Goal: Transaction & Acquisition: Purchase product/service

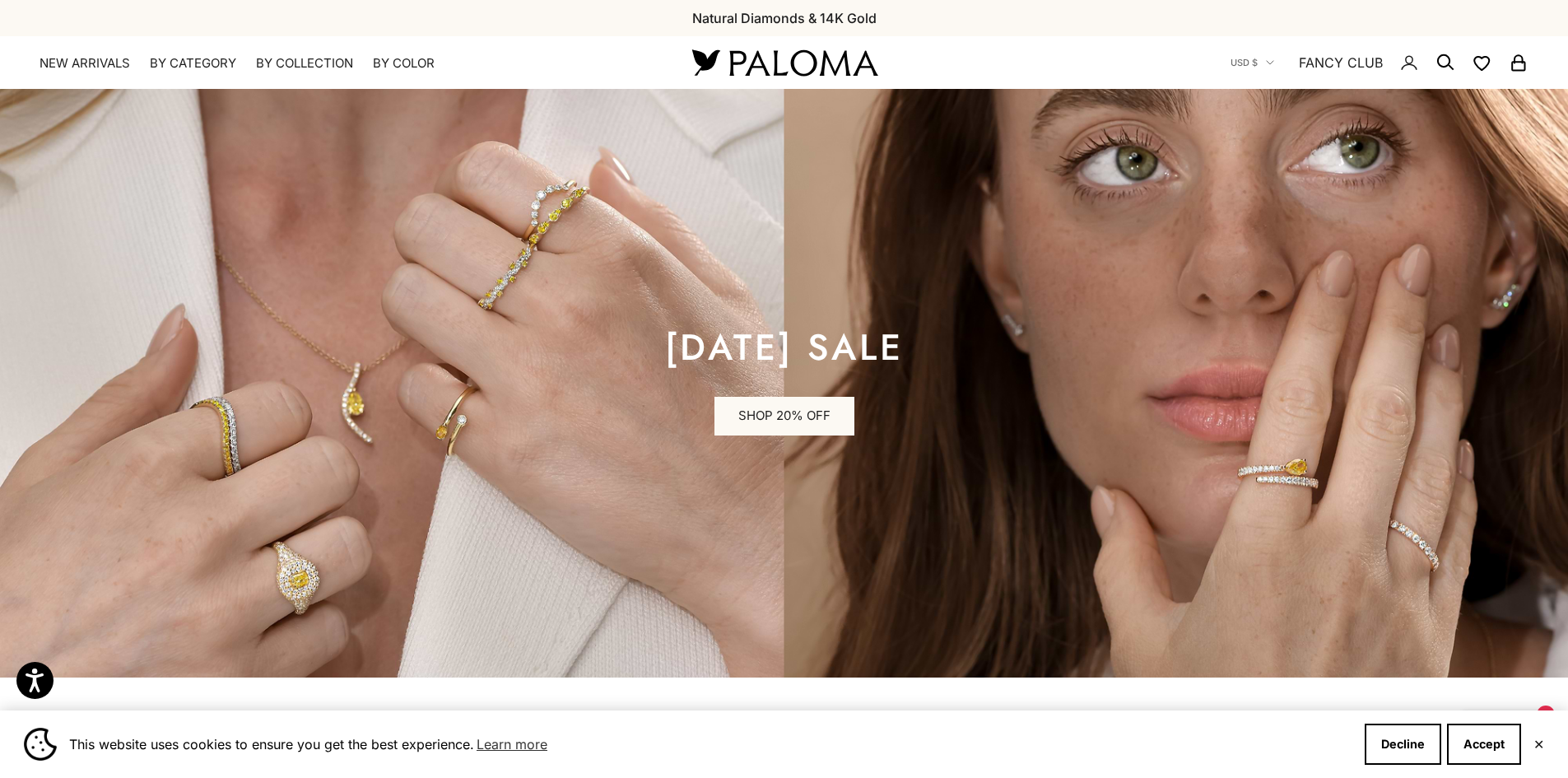
click at [432, 575] on img at bounding box center [784, 383] width 1568 height 588
click at [776, 417] on link "SHOP 20% OFF" at bounding box center [784, 416] width 139 height 40
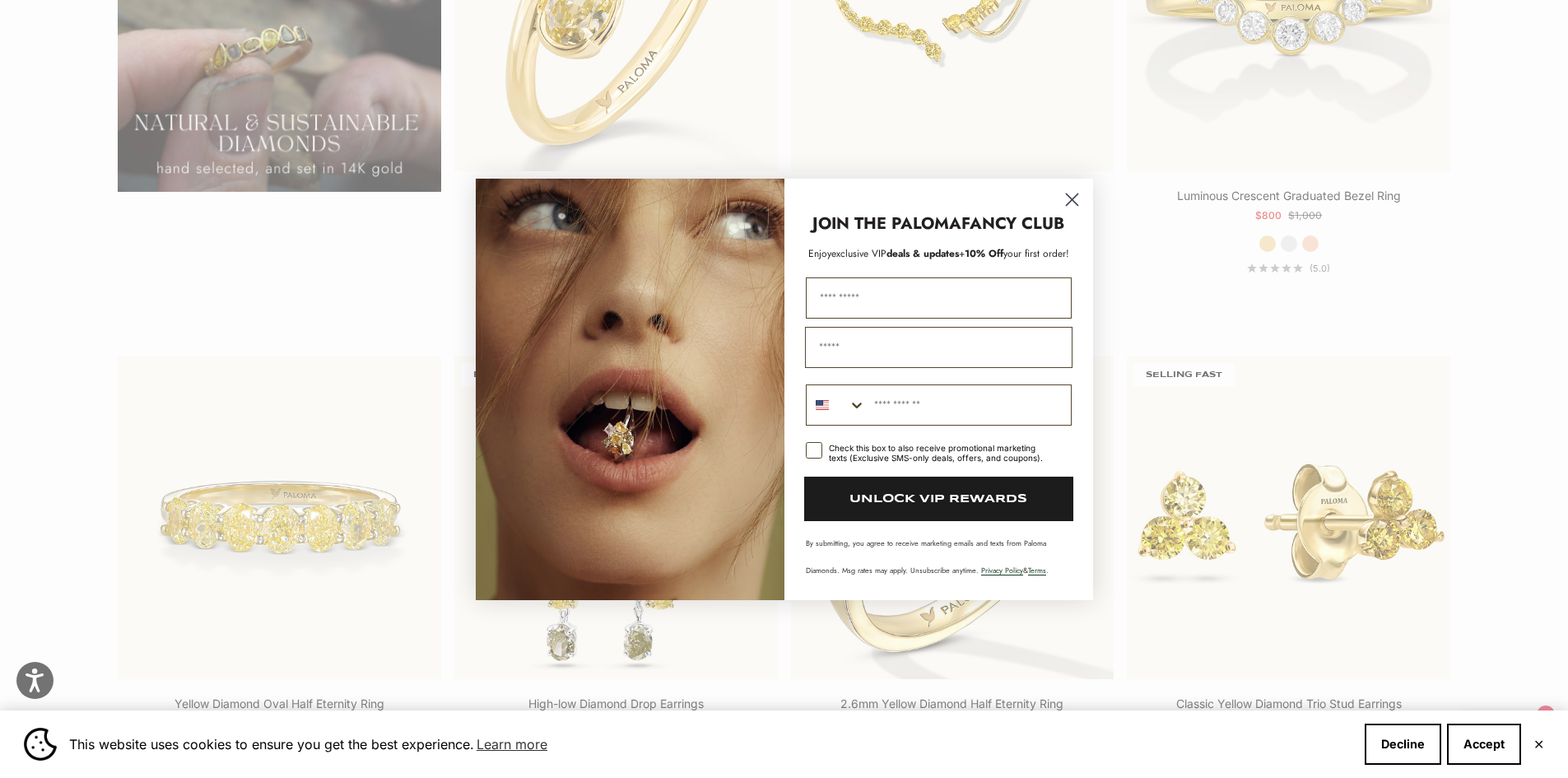
scroll to position [1728, 0]
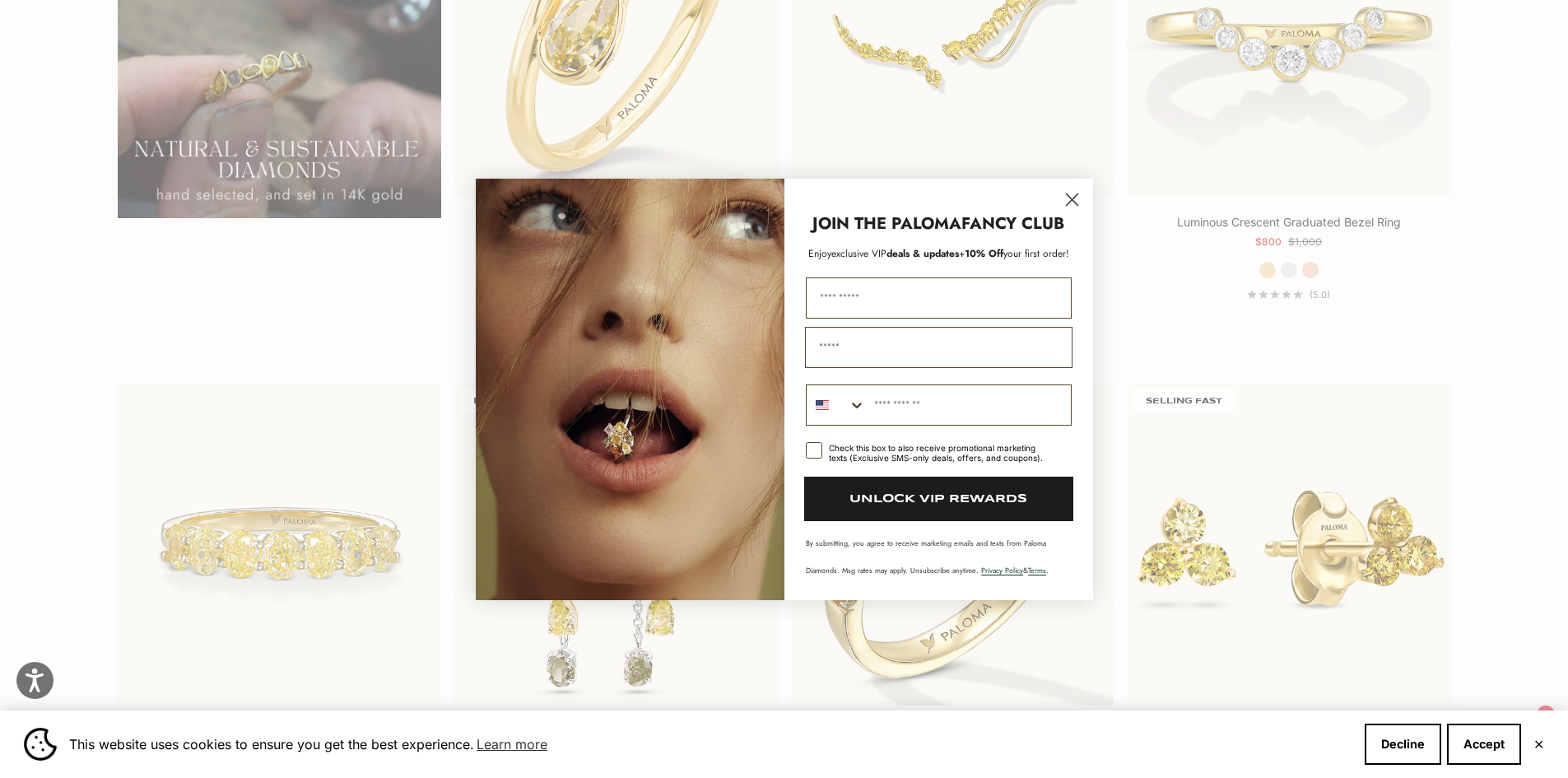
click at [1072, 204] on circle "Close dialog" at bounding box center [1071, 198] width 27 height 27
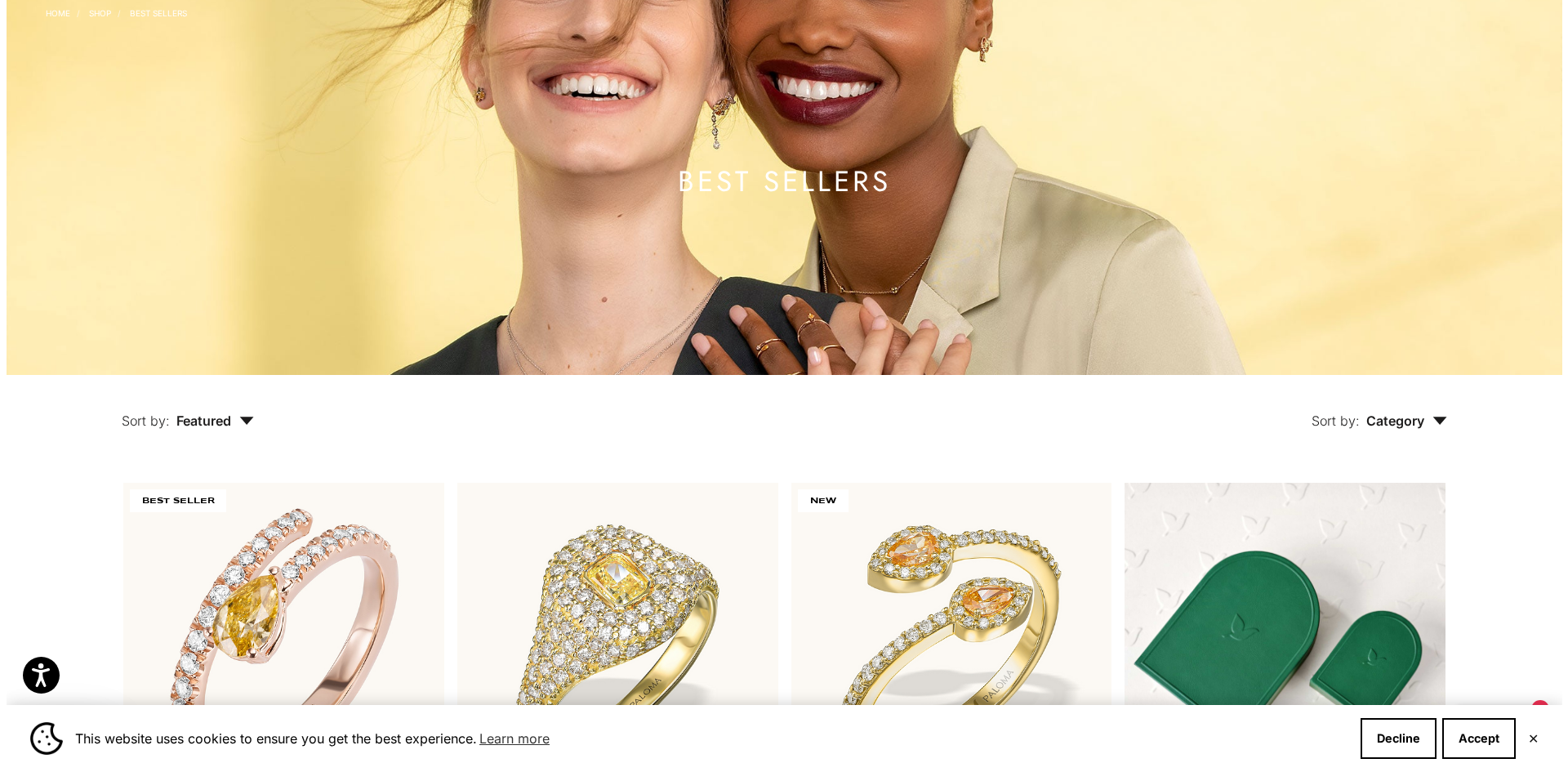
scroll to position [32, 0]
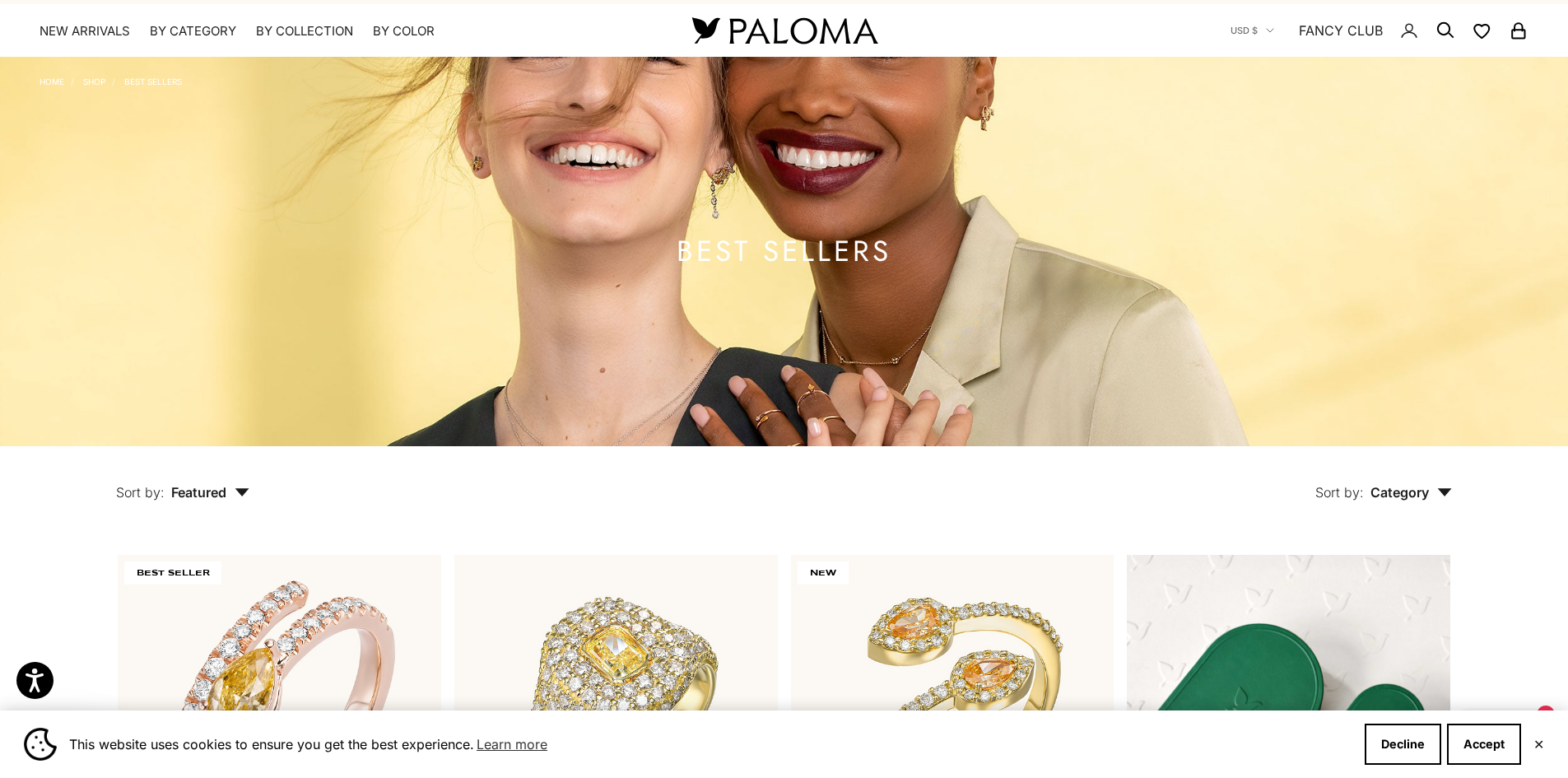
click at [1444, 492] on icon "button" at bounding box center [1444, 492] width 14 height 8
click at [1185, 492] on div "Sort by: Category Sort by Bracelet Earrings Necklace Ring" at bounding box center [888, 480] width 1202 height 69
click at [1446, 24] on circle "Secondary navigation" at bounding box center [1443, 29] width 17 height 17
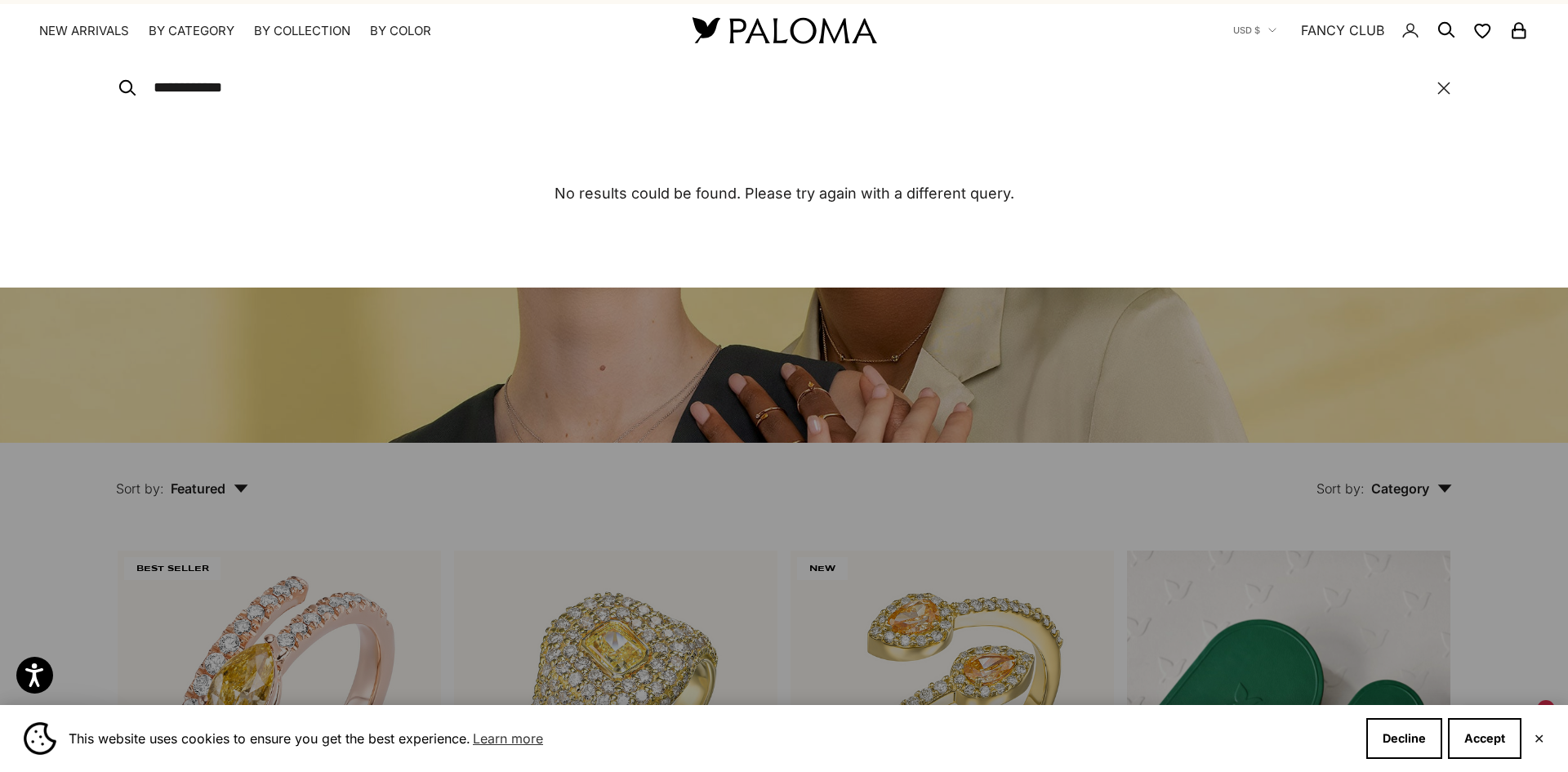
type input "**********"
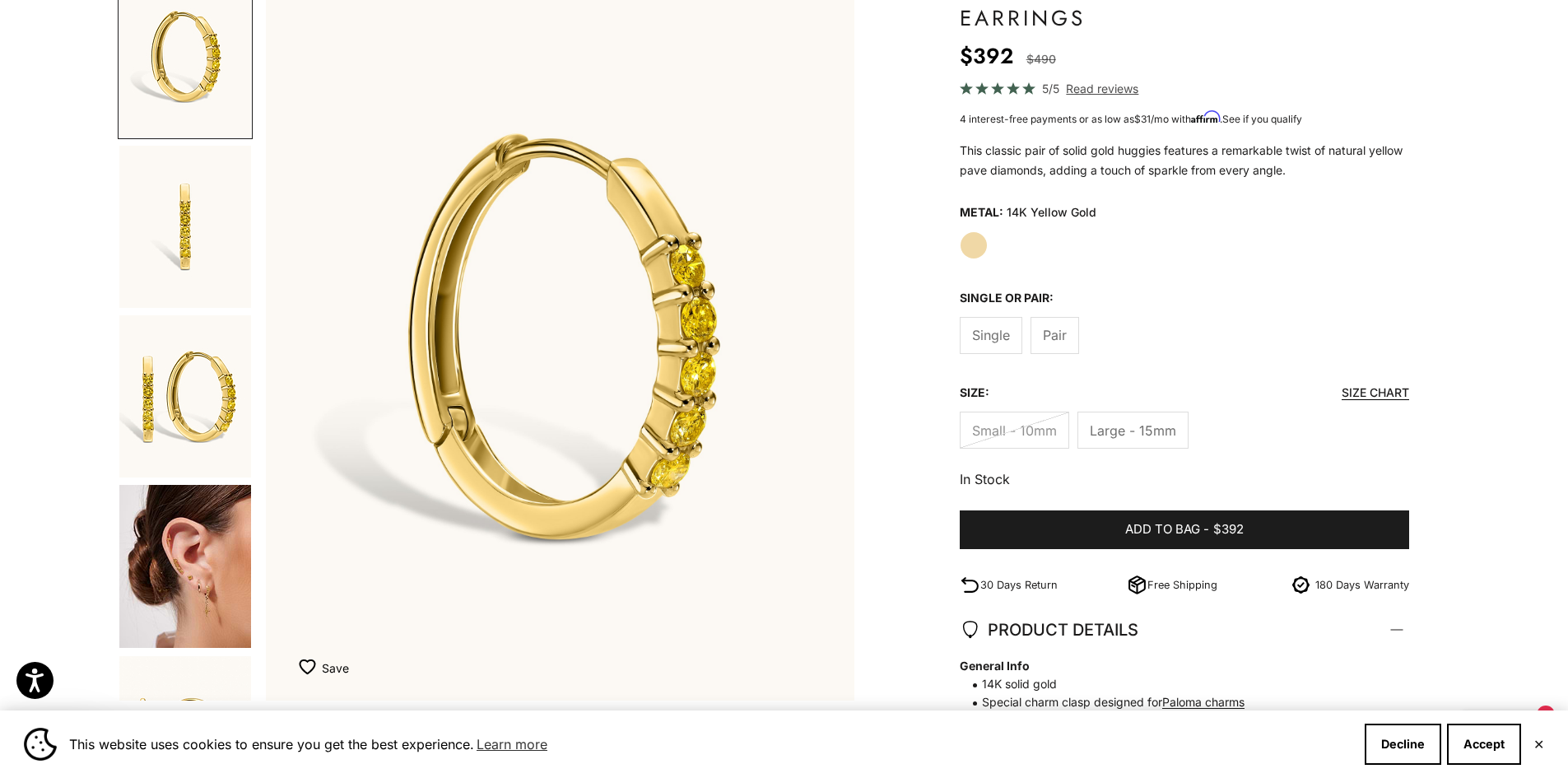
scroll to position [411, 0]
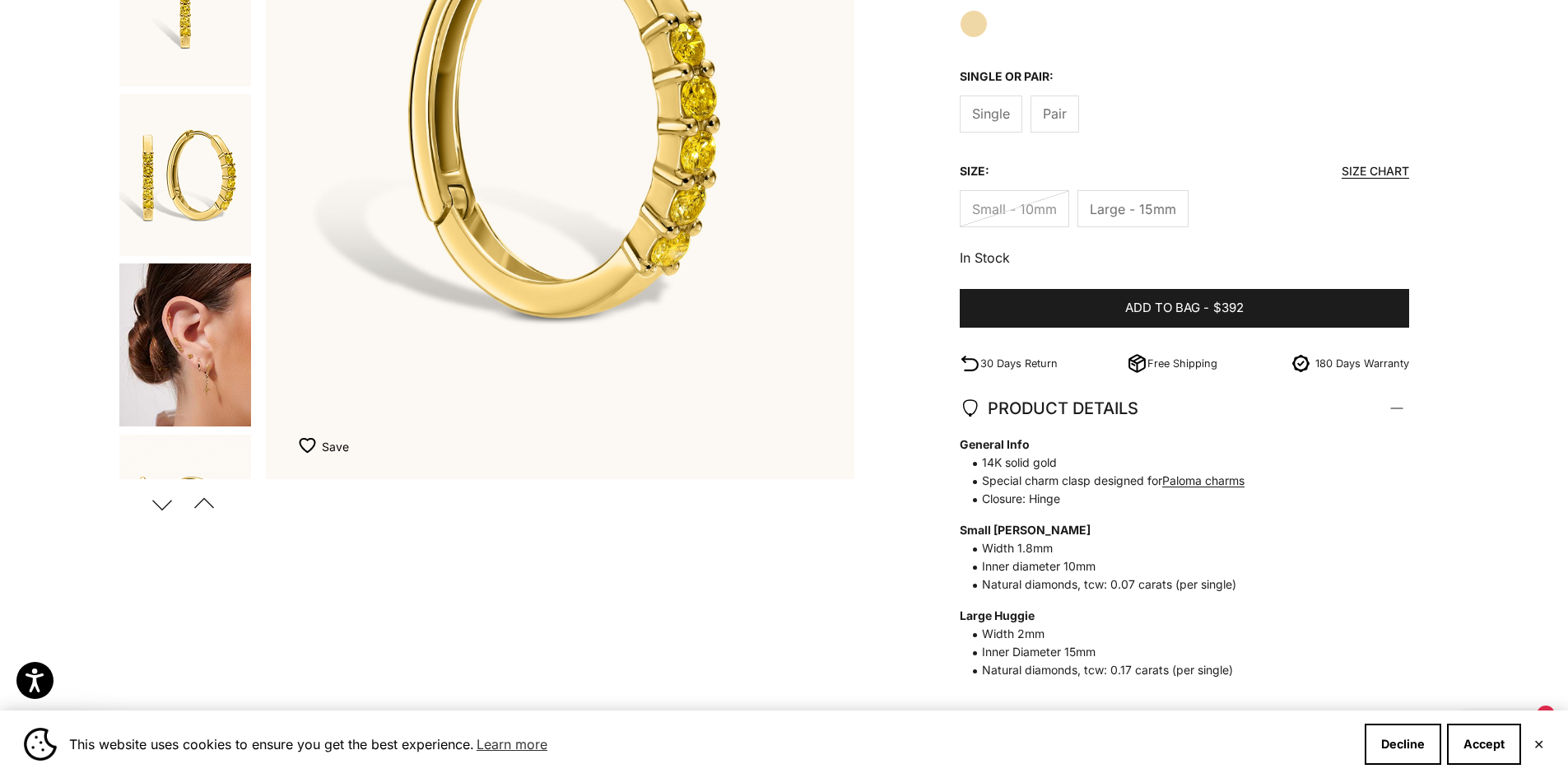
click at [215, 376] on img "Go to item 4" at bounding box center [185, 345] width 131 height 163
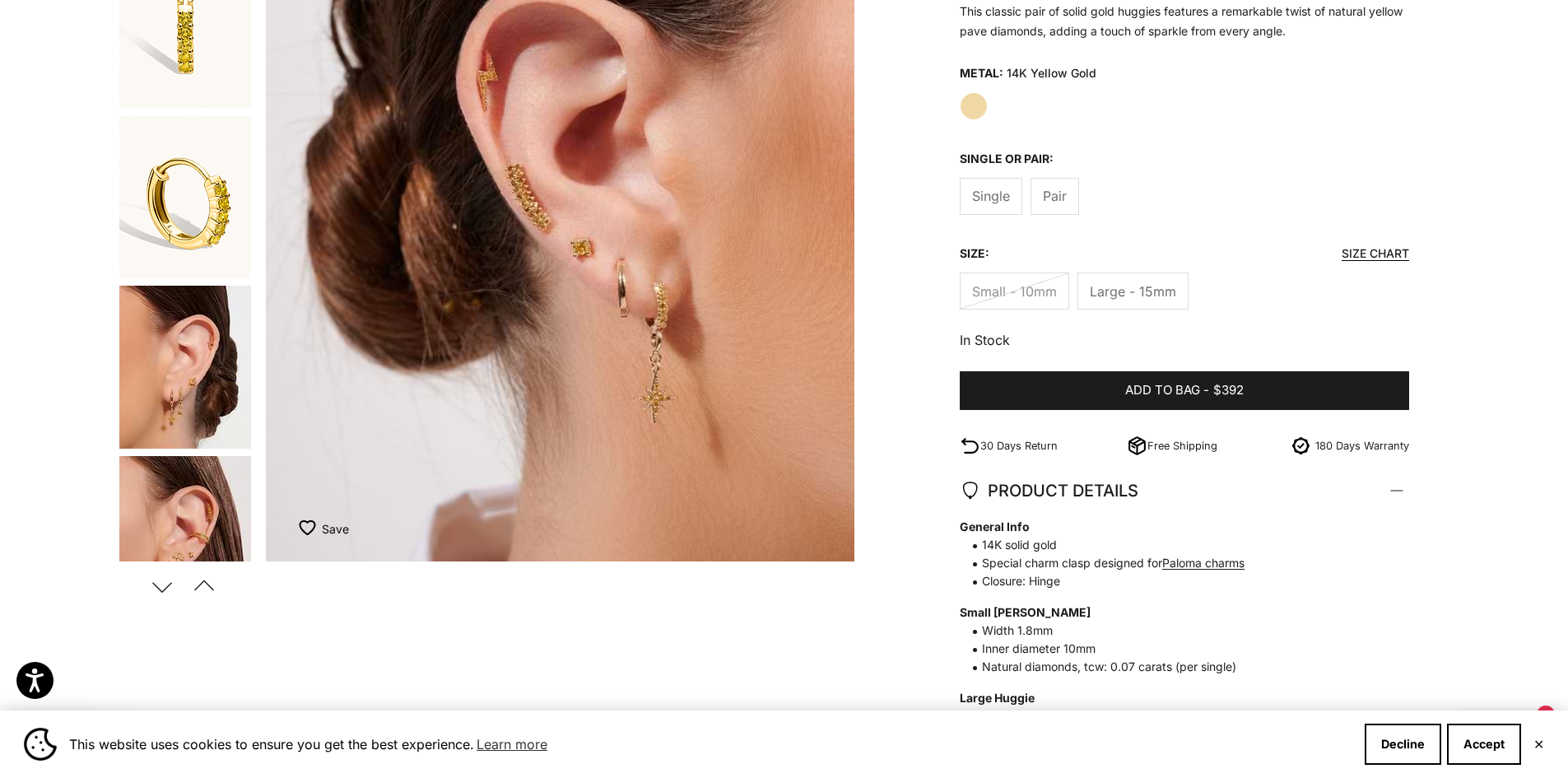
scroll to position [906, 0]
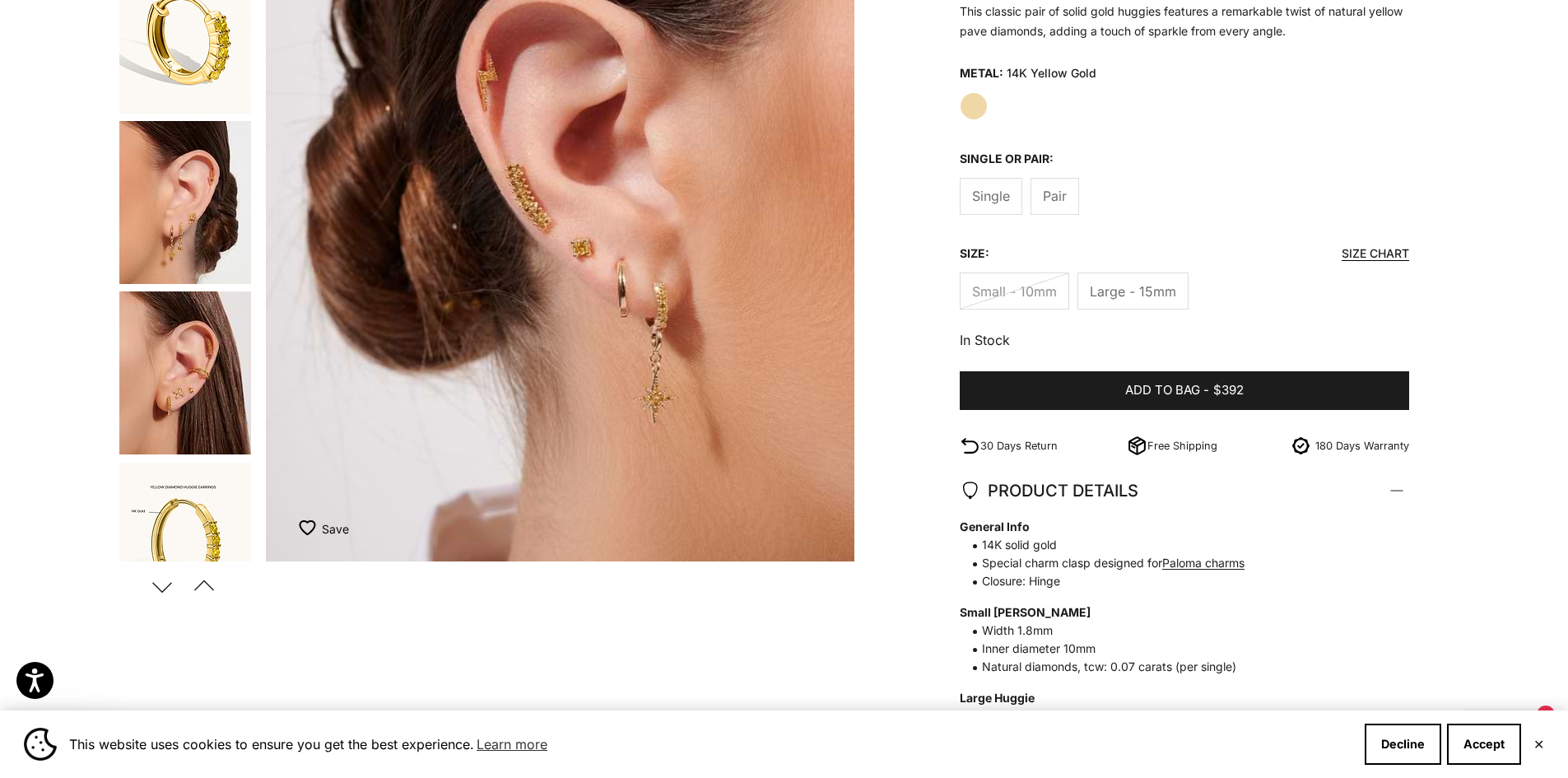
click at [166, 263] on img "Go to item 8" at bounding box center [185, 202] width 131 height 163
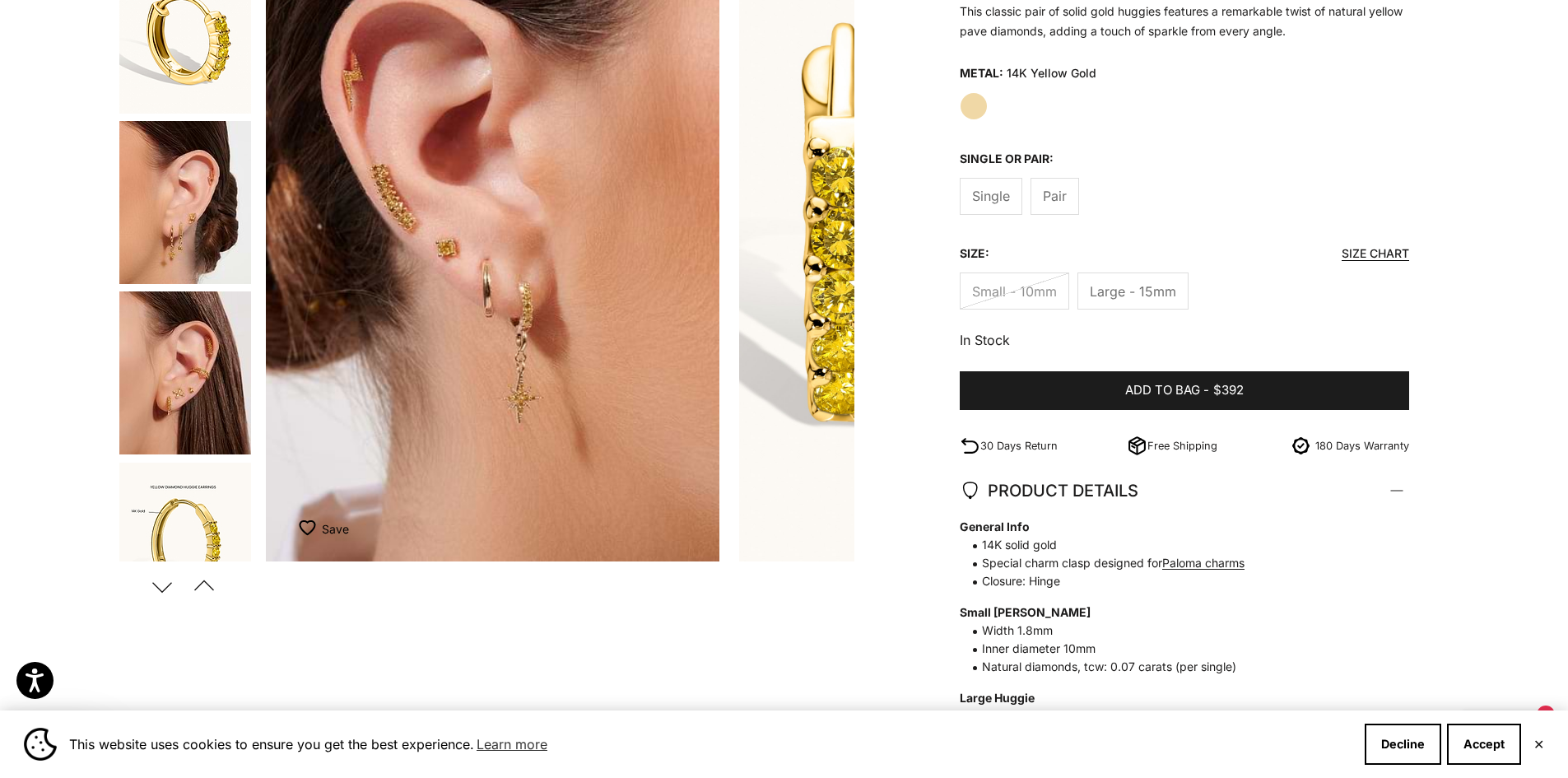
scroll to position [909, 0]
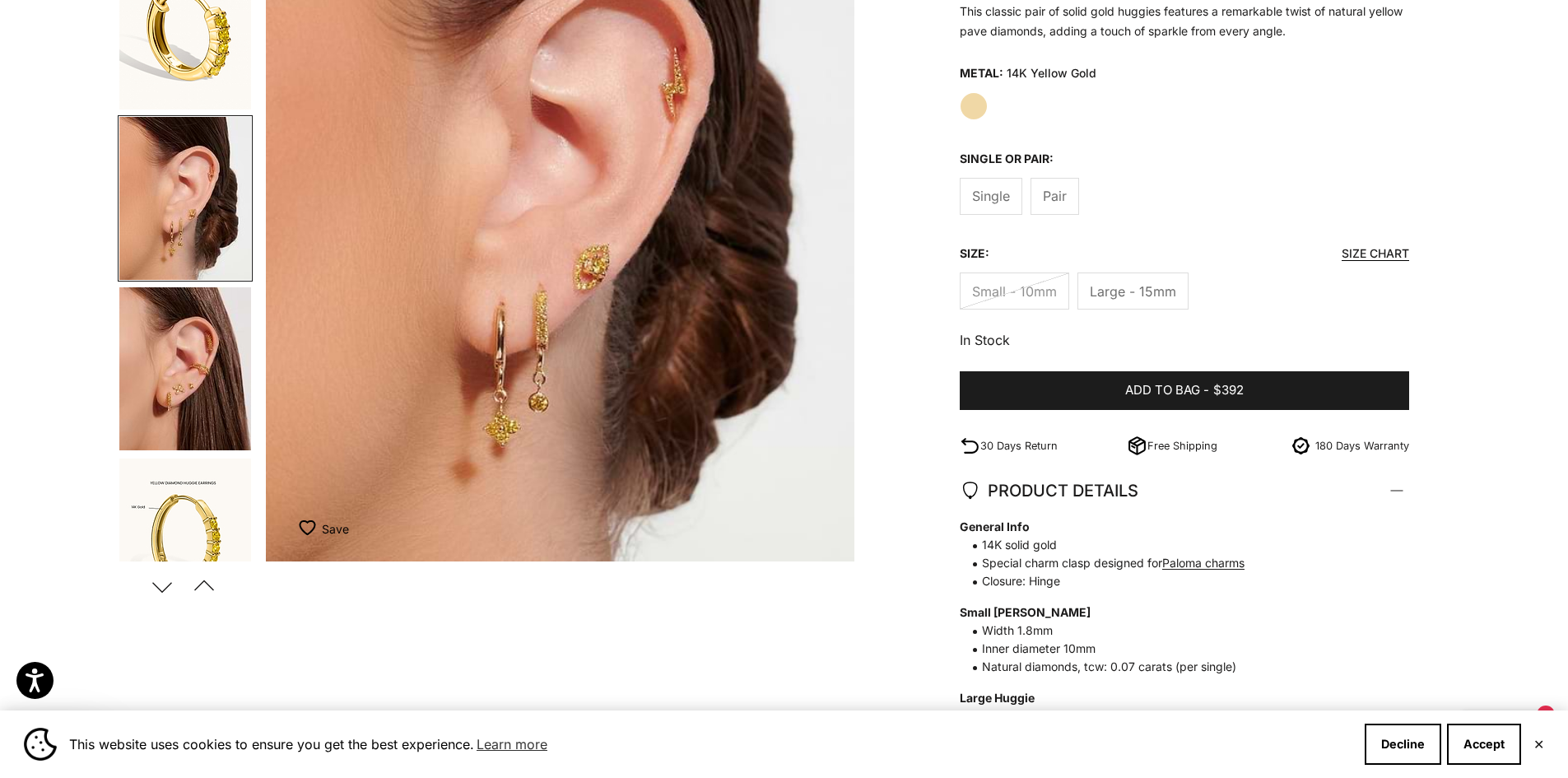
click at [176, 344] on img "Go to item 9" at bounding box center [185, 369] width 131 height 163
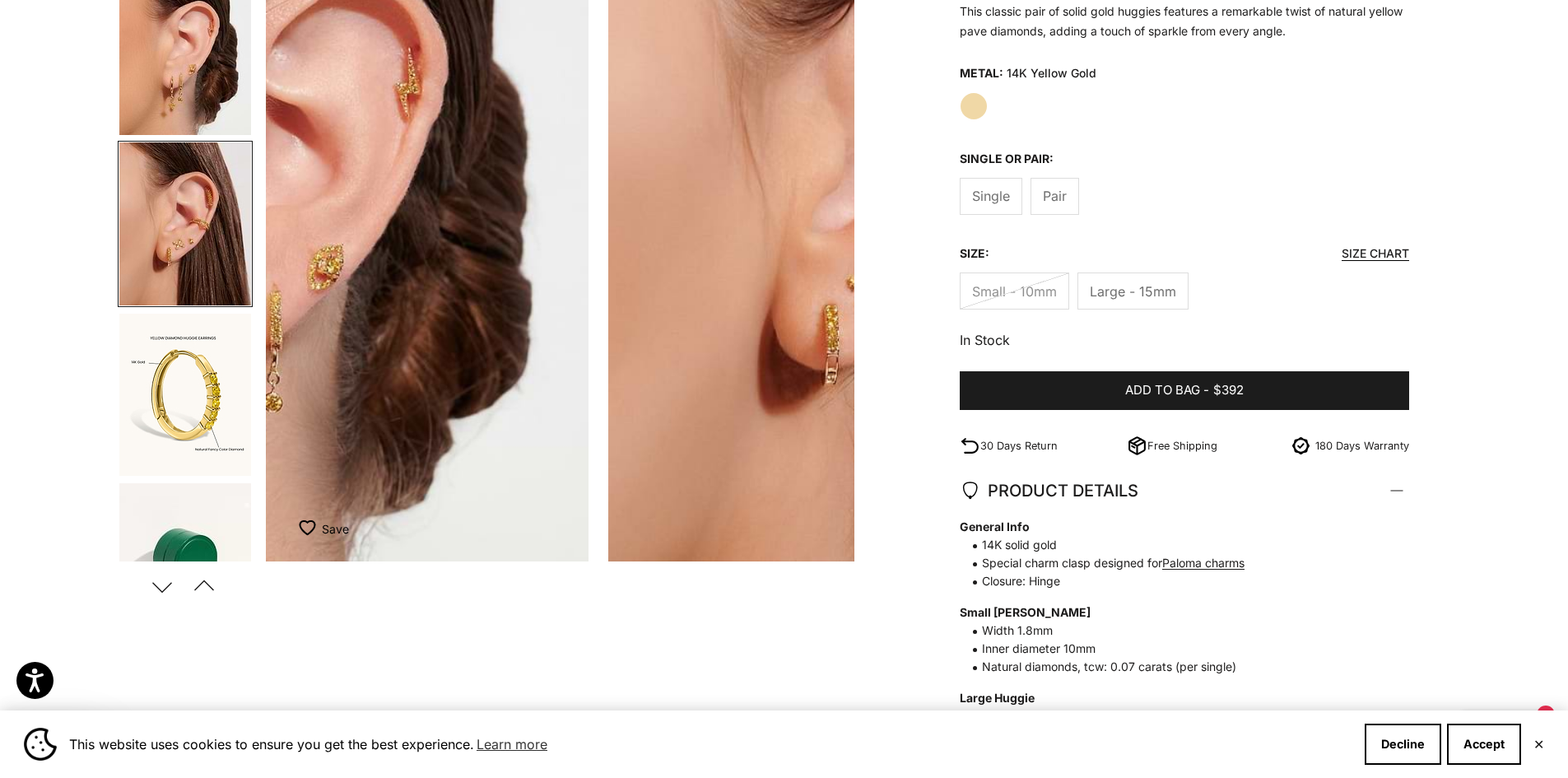
scroll to position [1079, 0]
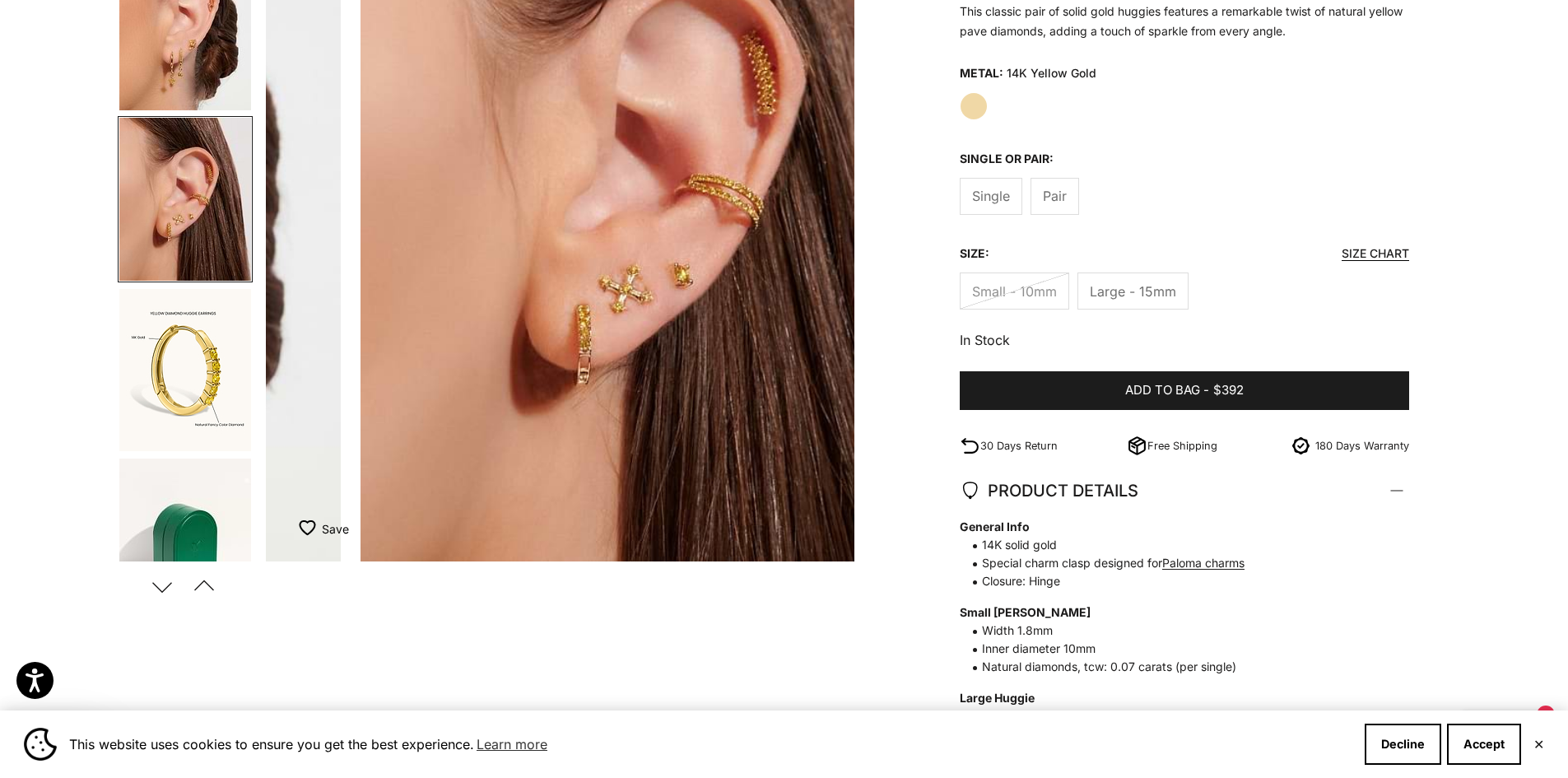
click at [176, 344] on product-gallery-navigation at bounding box center [184, 197] width 134 height 726
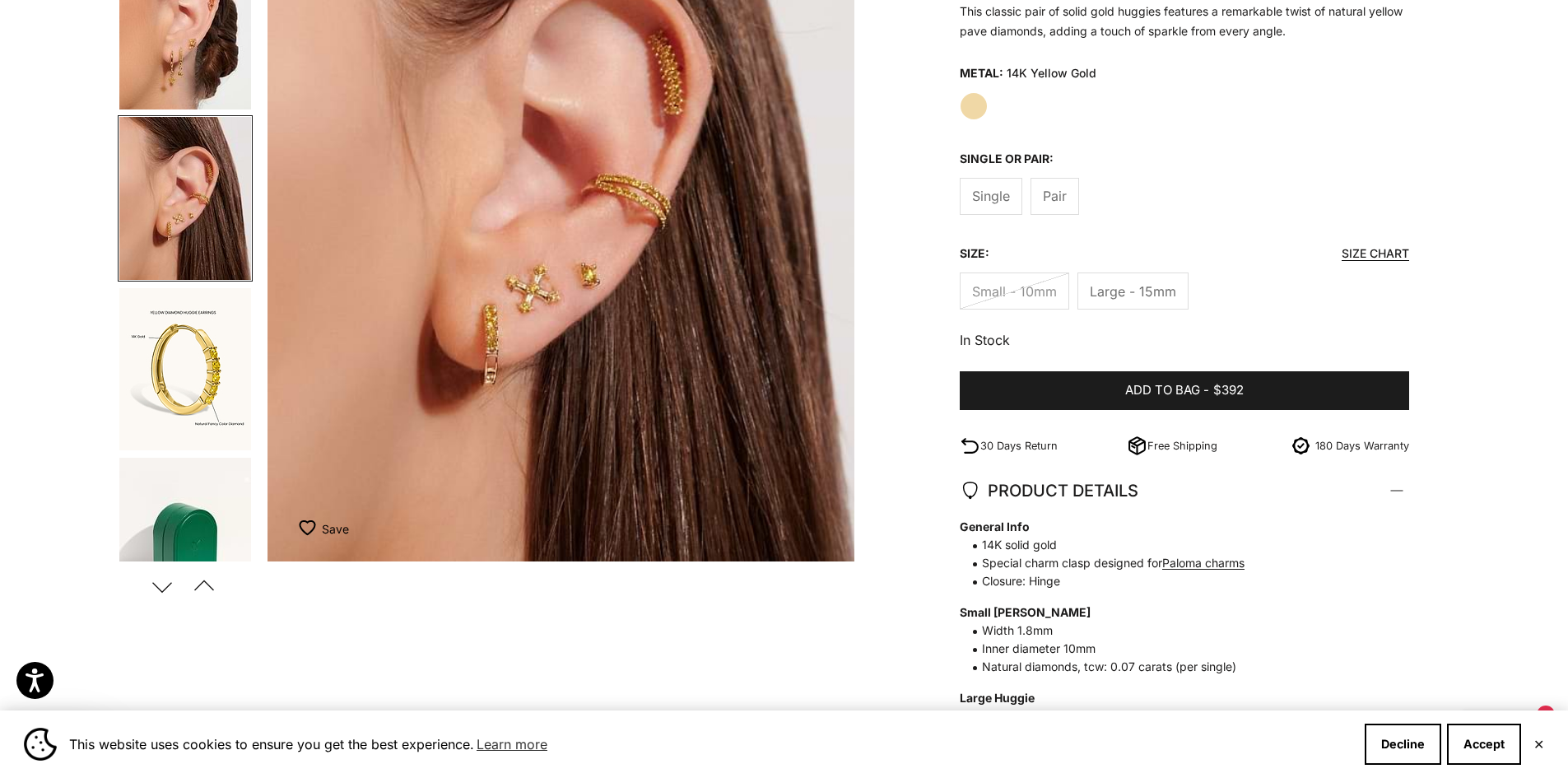
scroll to position [0, 4864]
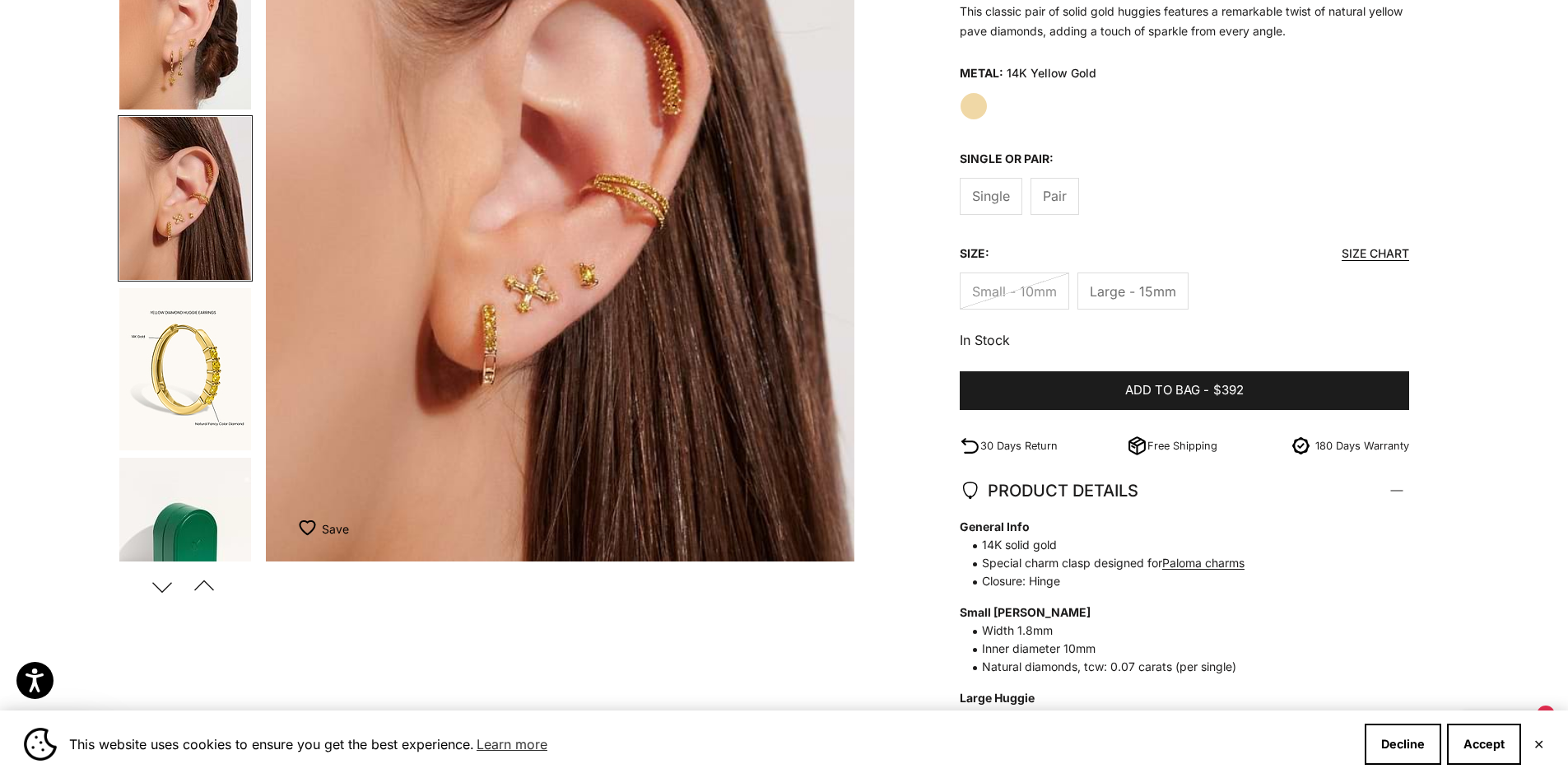
click at [202, 413] on img "Go to item 10" at bounding box center [185, 369] width 131 height 162
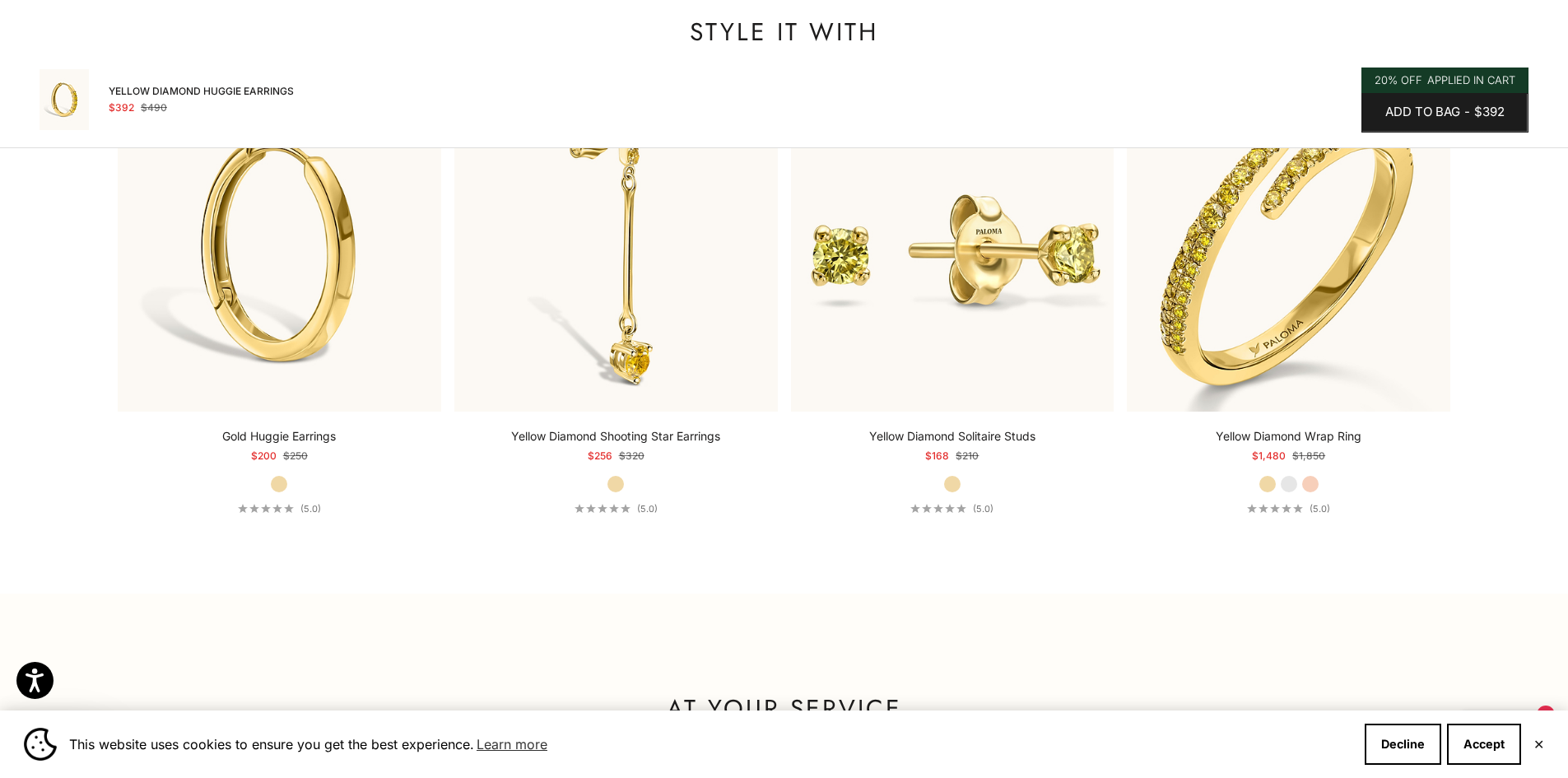
scroll to position [1811, 0]
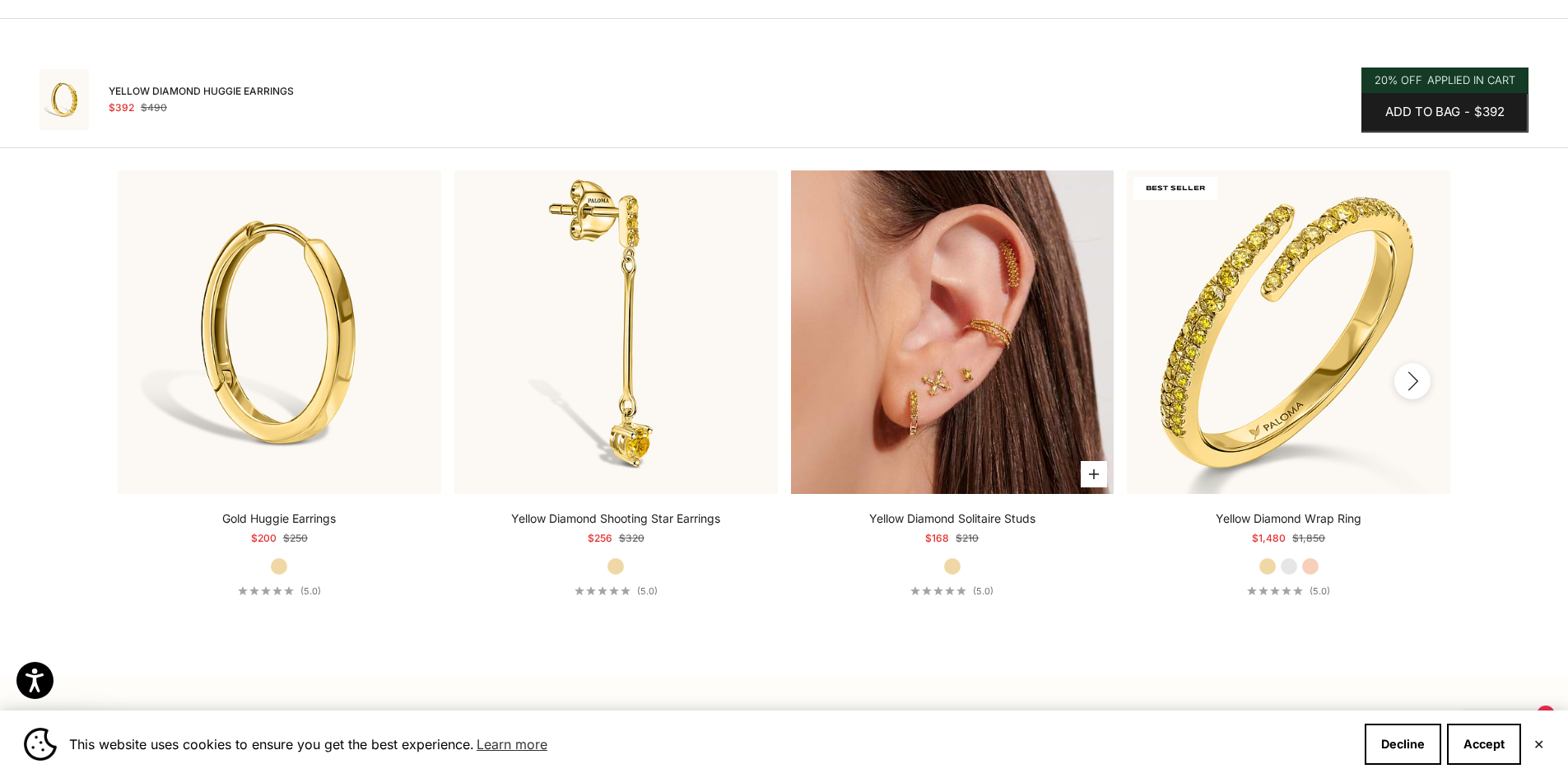
click at [893, 355] on img at bounding box center [952, 332] width 324 height 324
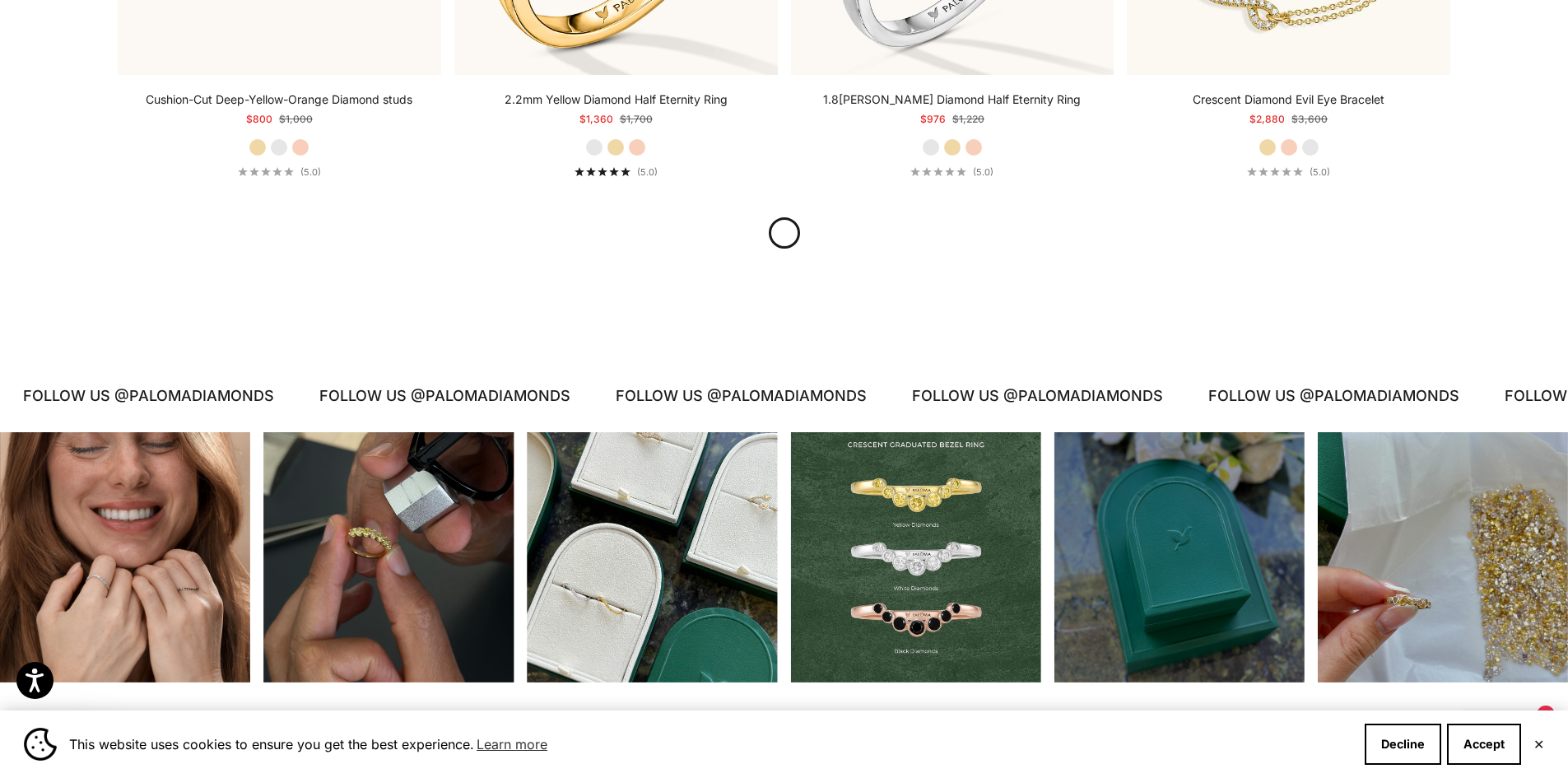
scroll to position [4394, 0]
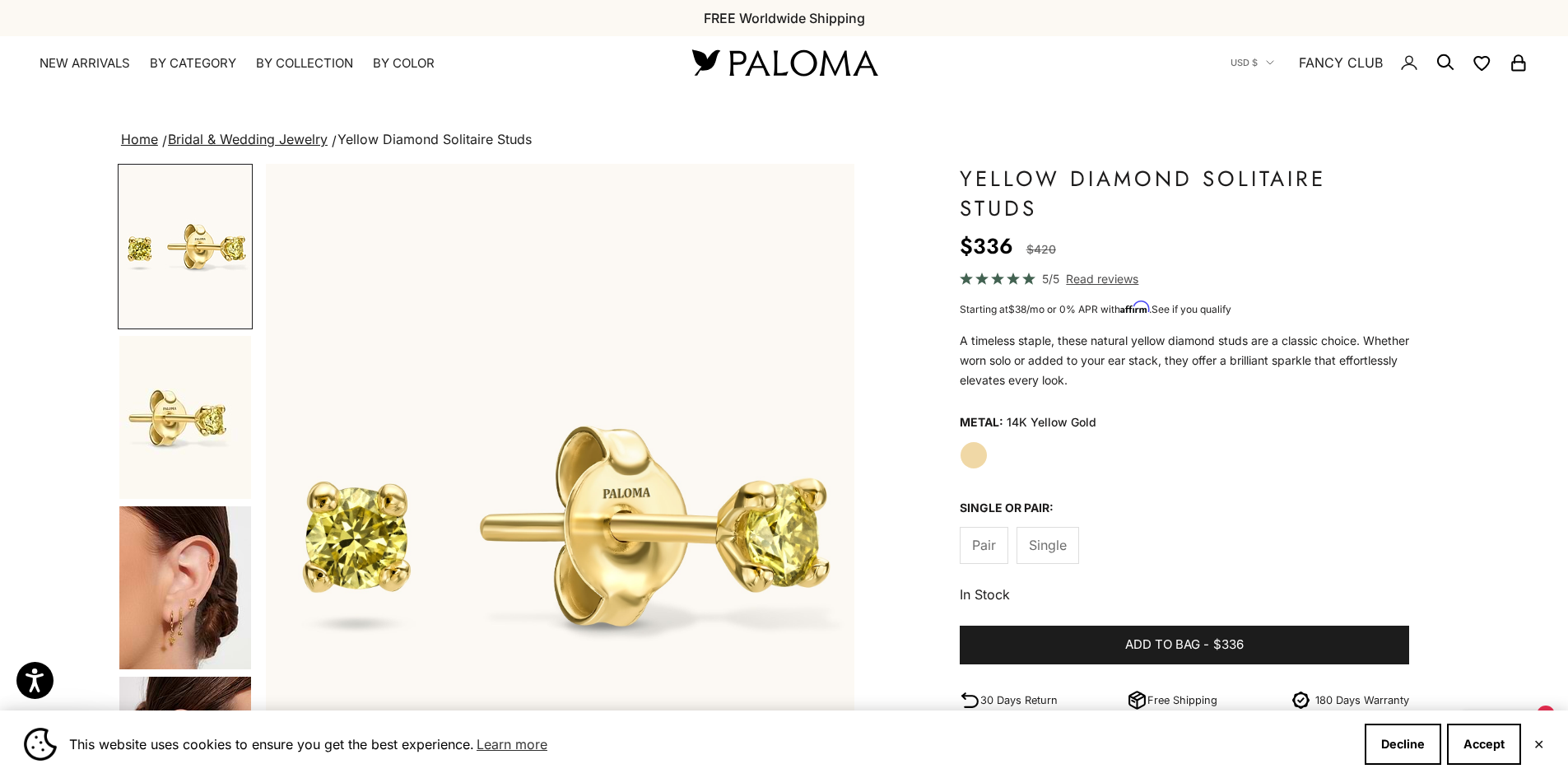
click at [1030, 549] on span "Single" at bounding box center [1048, 544] width 38 height 21
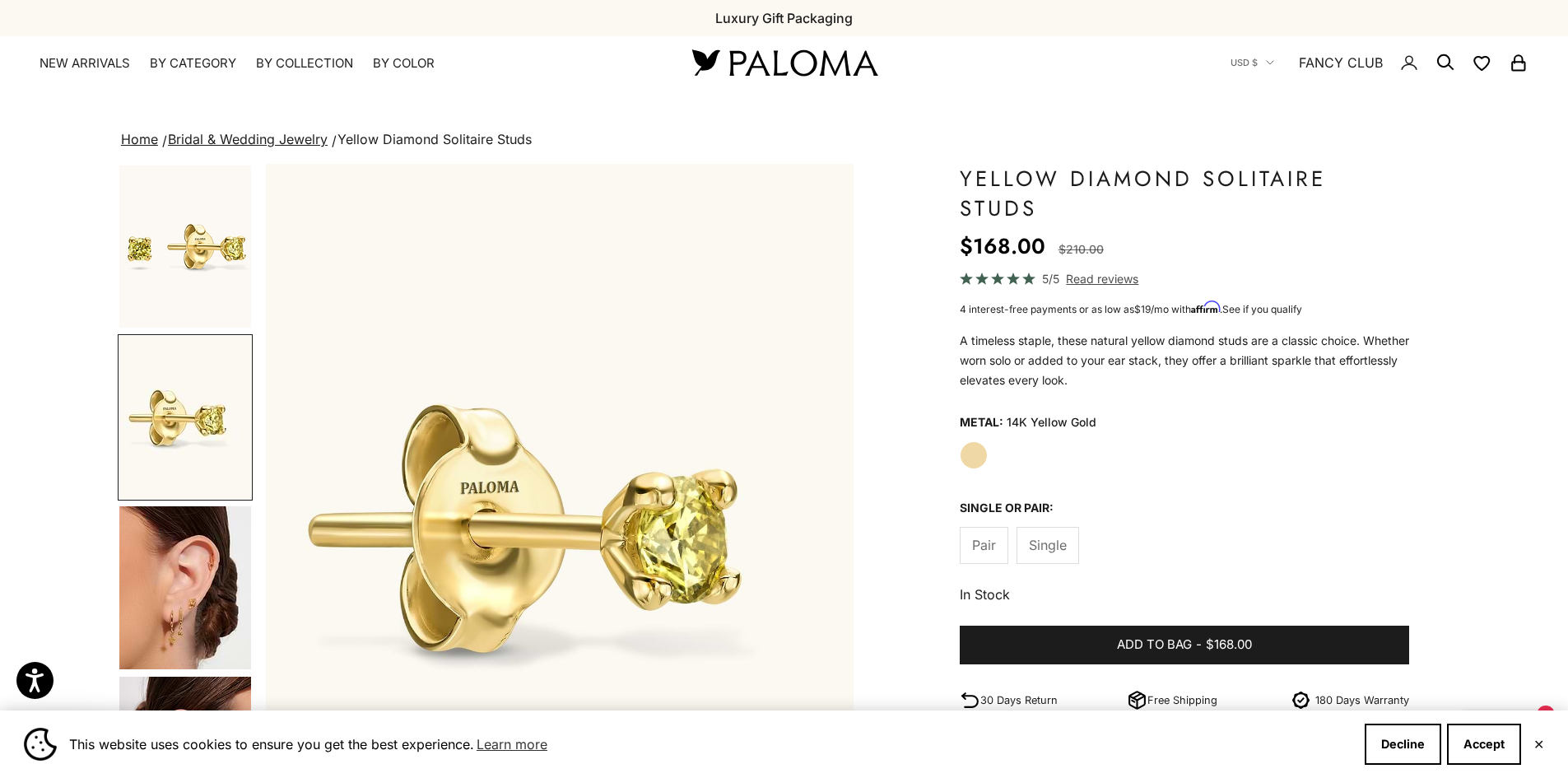
click at [174, 244] on img "Go to item 1" at bounding box center [185, 246] width 131 height 162
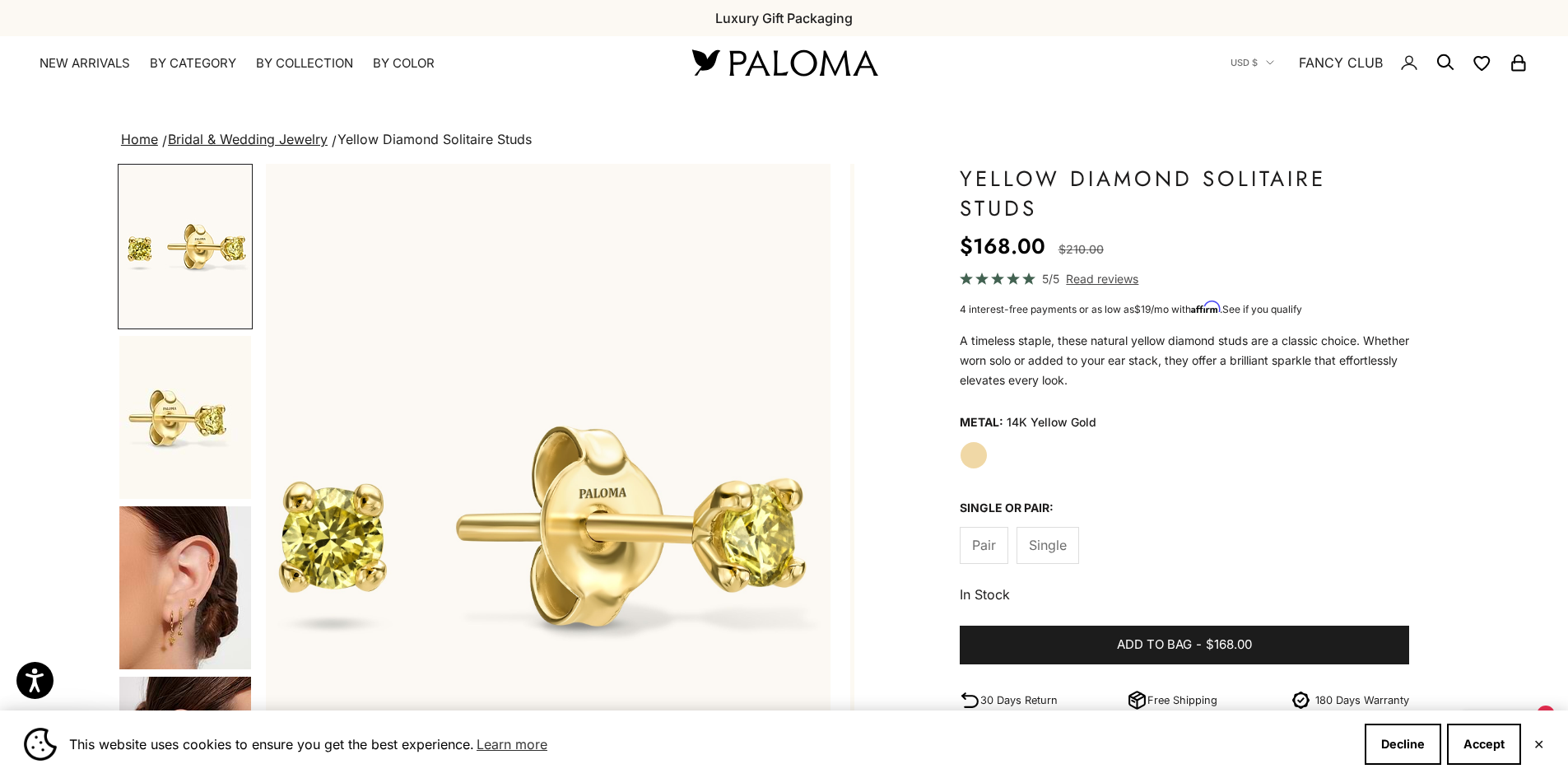
scroll to position [0, 0]
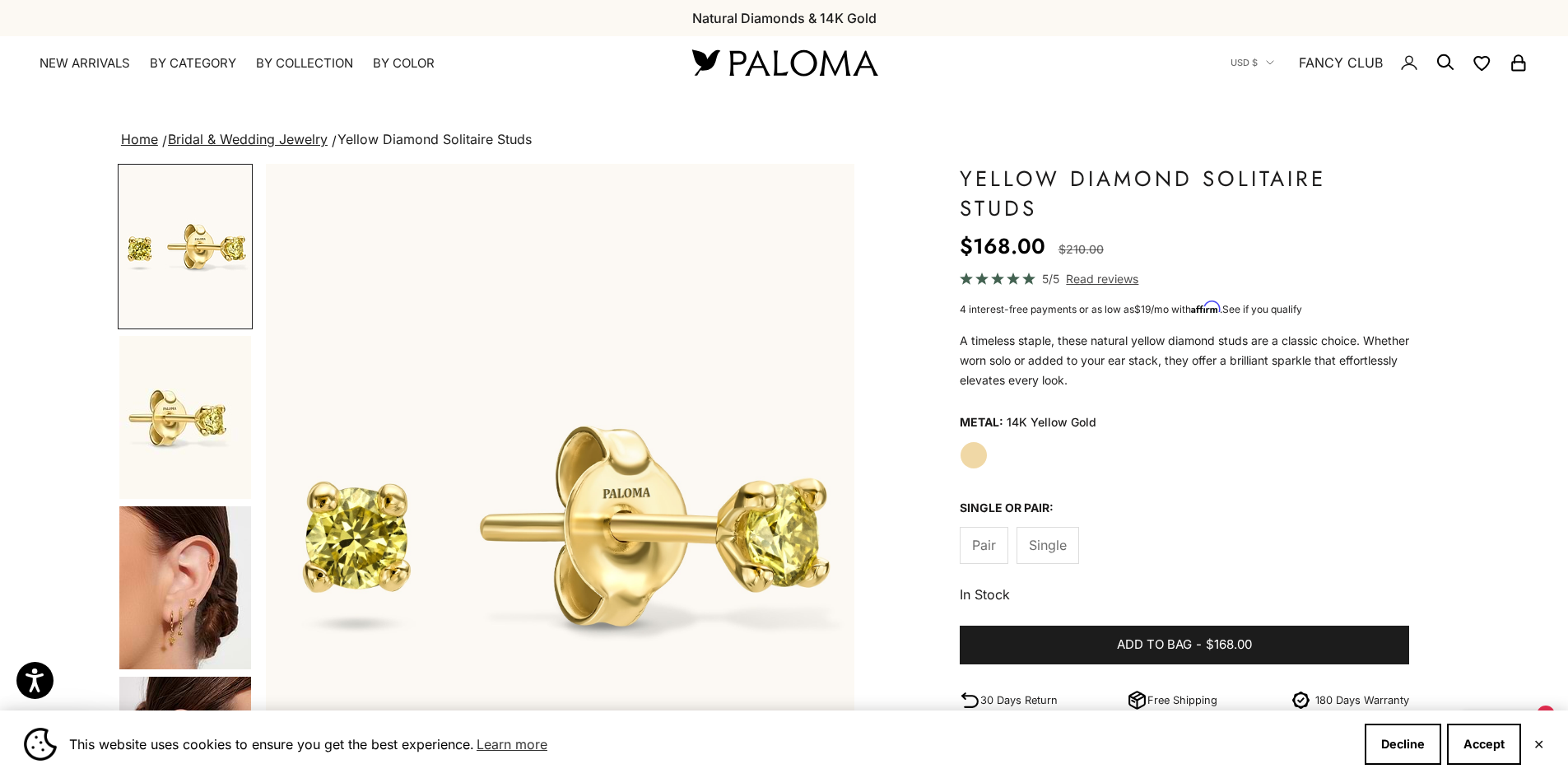
click at [191, 547] on img "Go to item 3" at bounding box center [185, 588] width 131 height 163
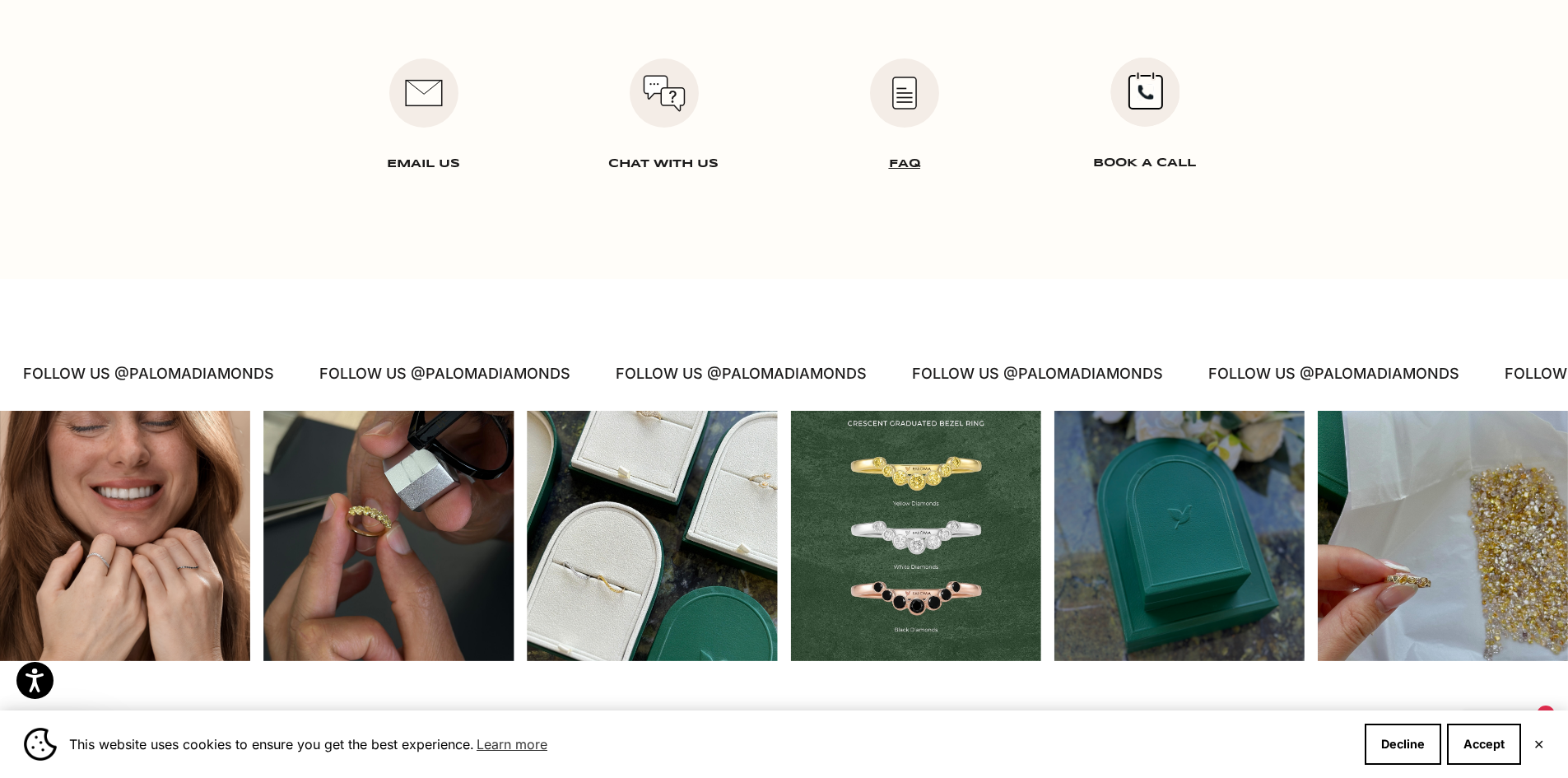
scroll to position [2387, 0]
click at [363, 562] on div "Instagram post opens in a popup" at bounding box center [388, 534] width 250 height 250
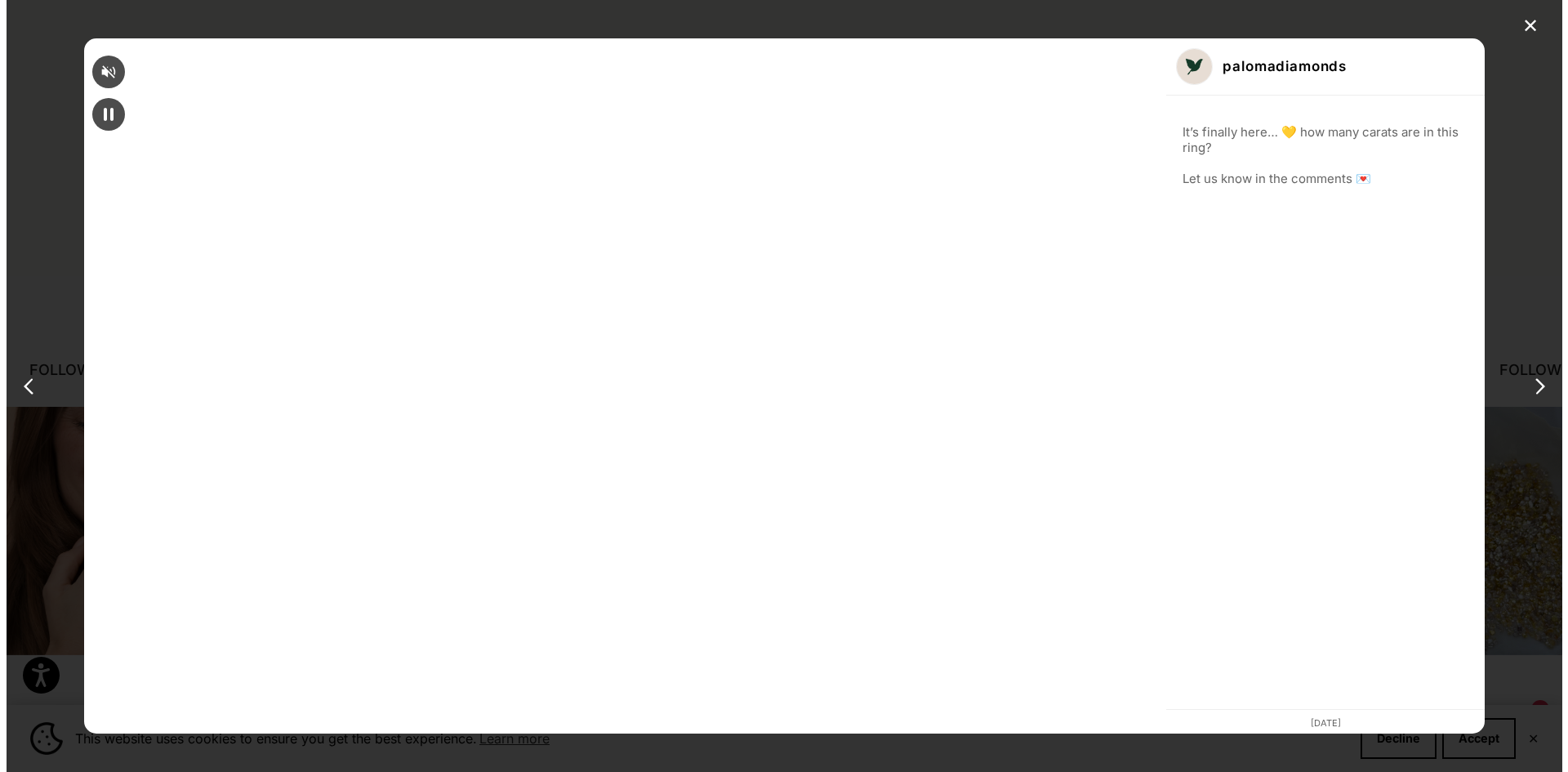
scroll to position [0, 1219]
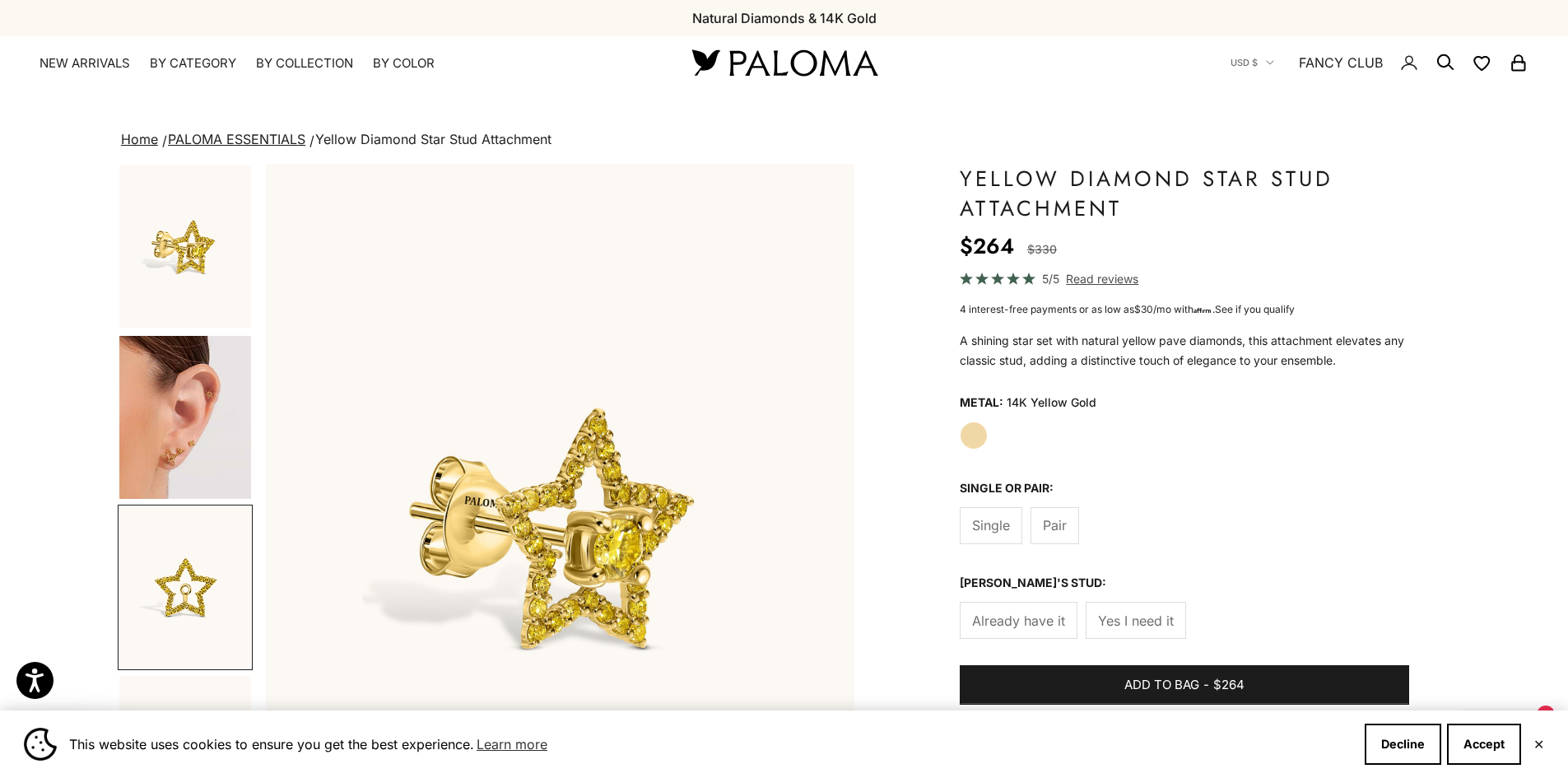
scroll to position [0, 1216]
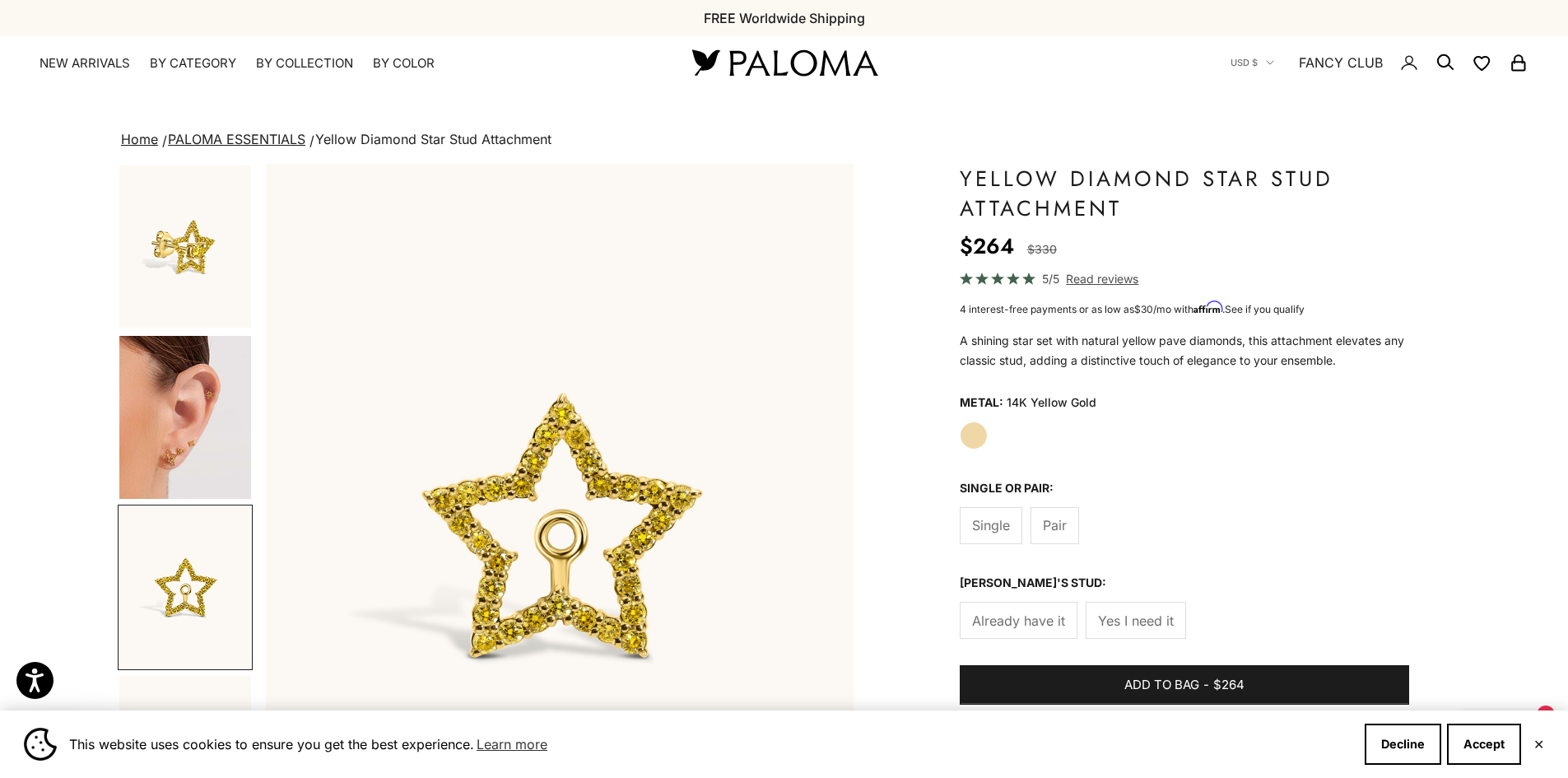
click at [172, 432] on img "Go to item 2" at bounding box center [185, 417] width 131 height 163
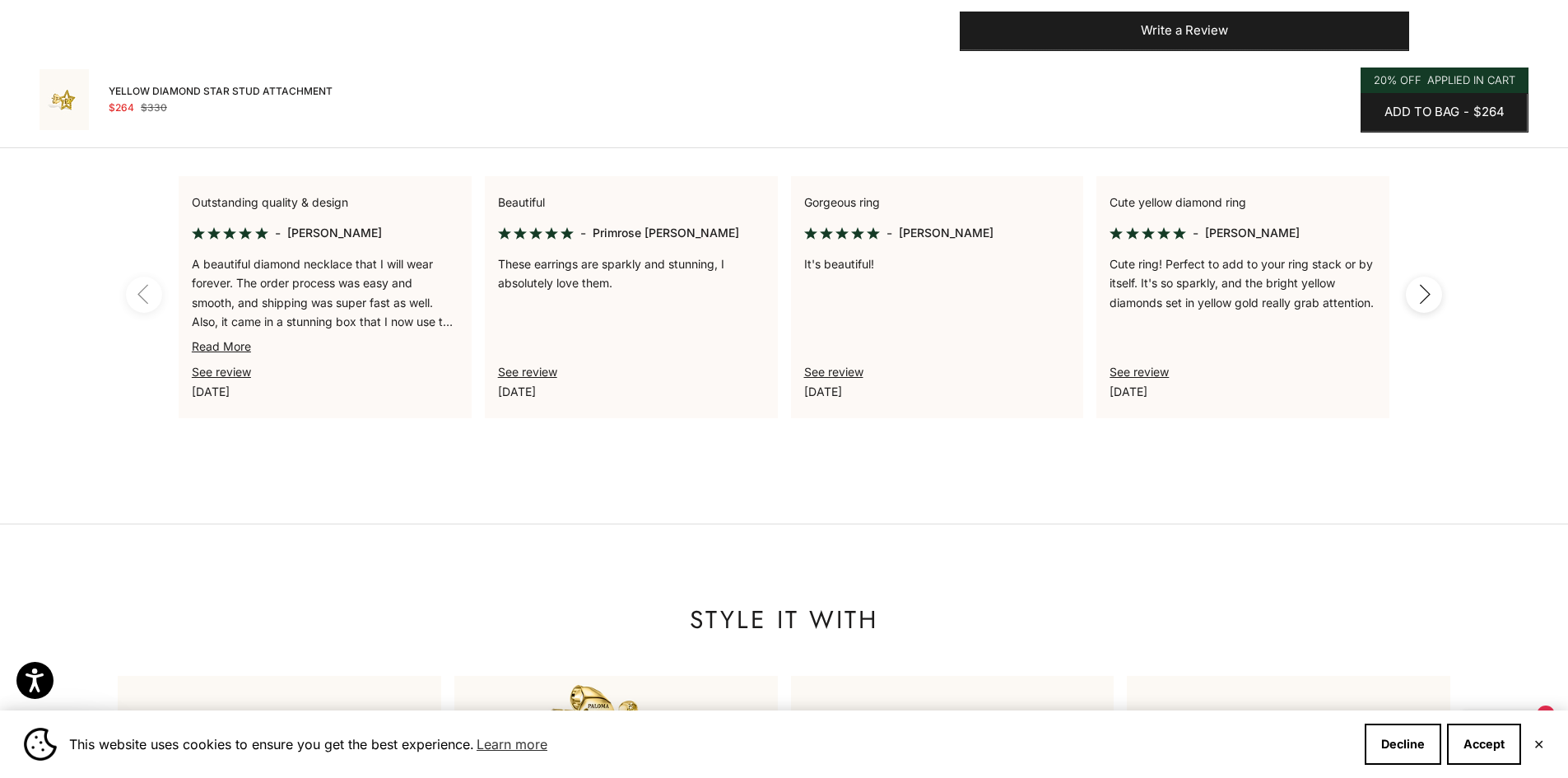
scroll to position [1646, 0]
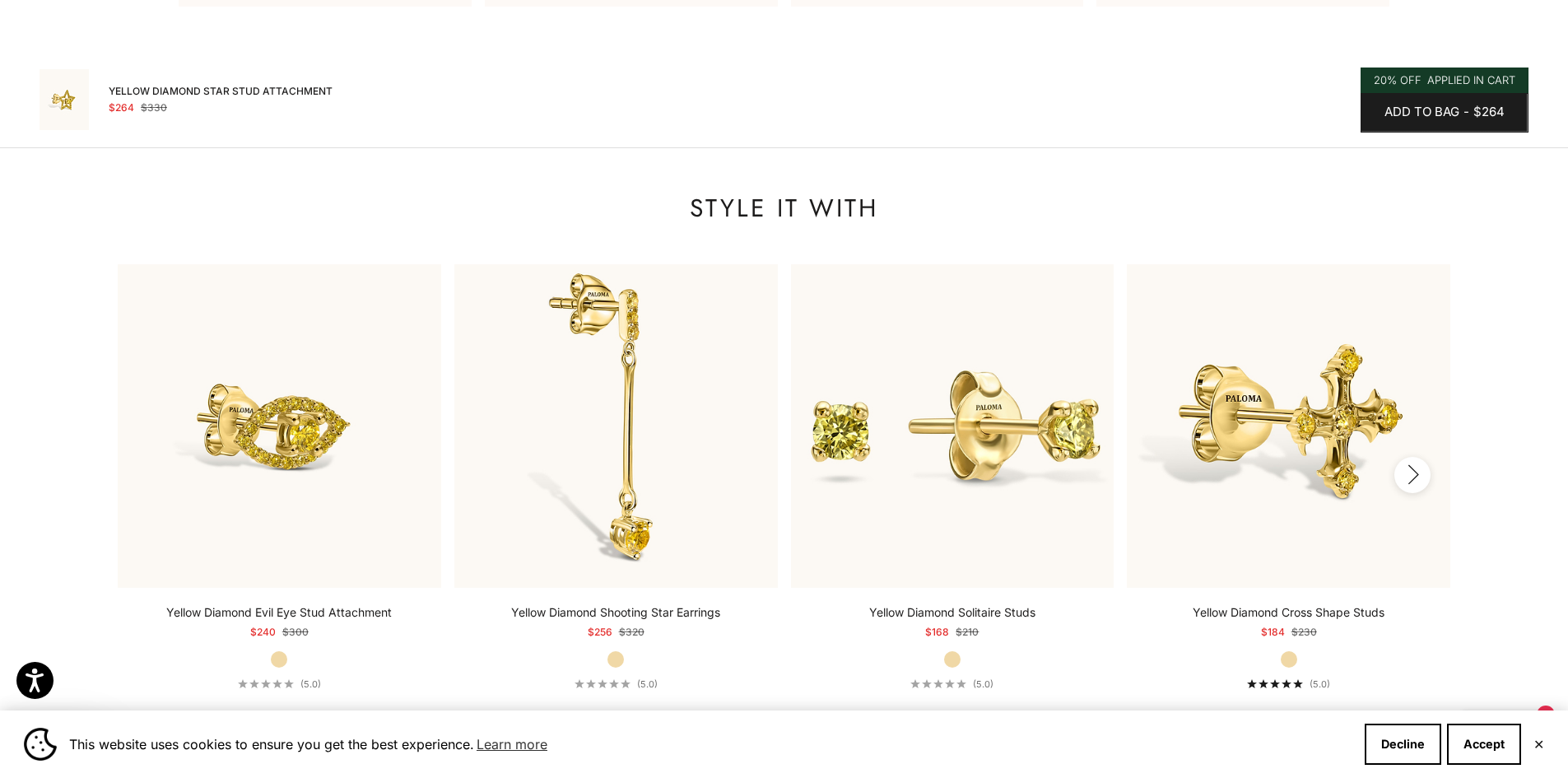
click at [1419, 463] on button "Next" at bounding box center [1413, 475] width 36 height 36
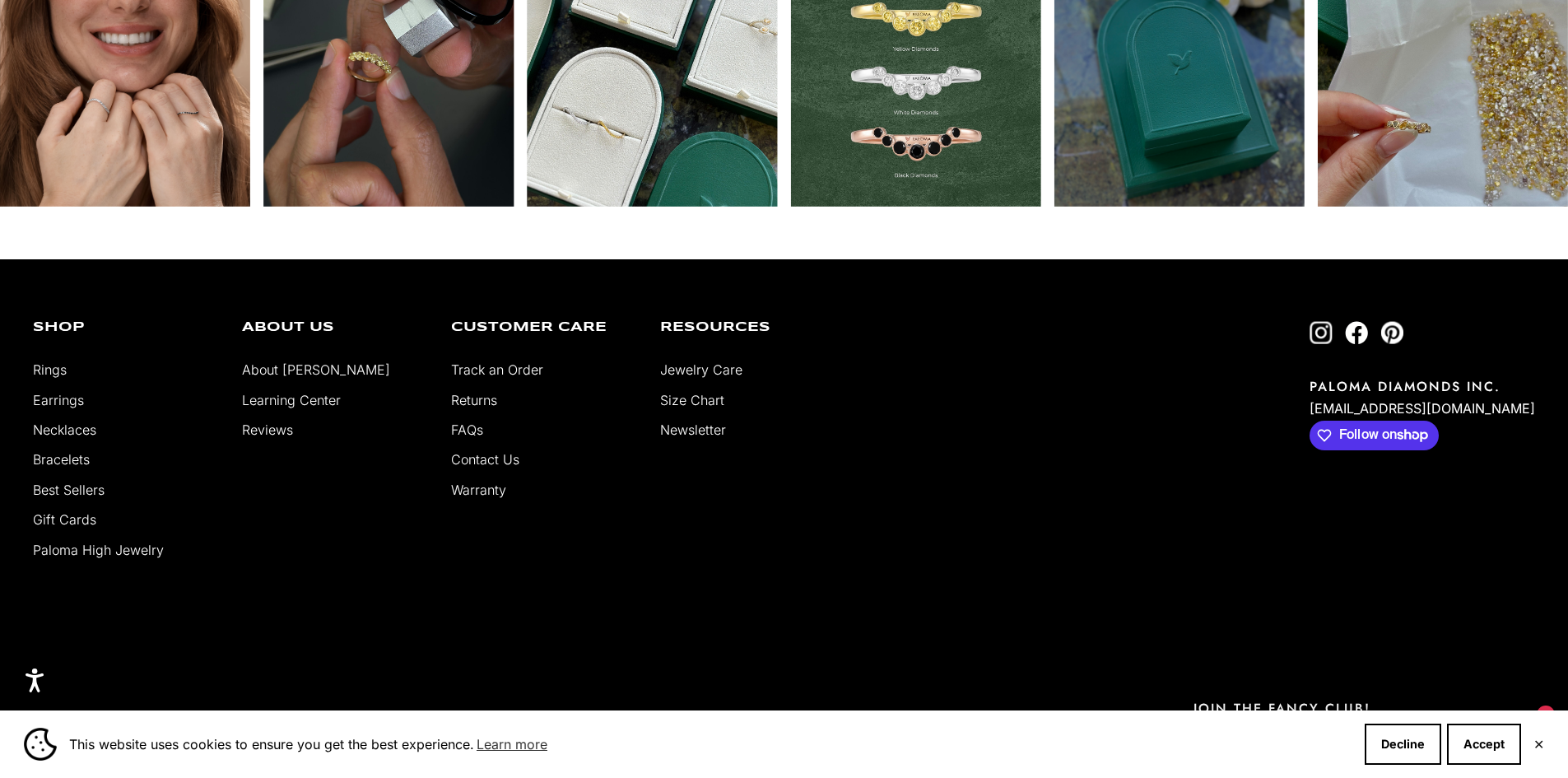
scroll to position [3170, 0]
